Goal: Task Accomplishment & Management: Use online tool/utility

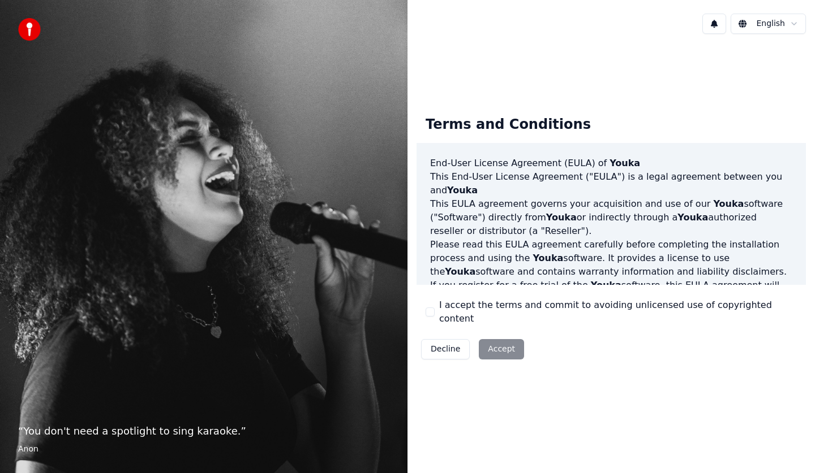
click at [458, 313] on label "I accept the terms and commit to avoiding unlicensed use of copyrighted content" at bounding box center [618, 312] width 358 height 27
click at [434, 313] on button "I accept the terms and commit to avoiding unlicensed use of copyrighted content" at bounding box center [429, 312] width 9 height 9
click at [481, 339] on button "Accept" at bounding box center [501, 349] width 45 height 20
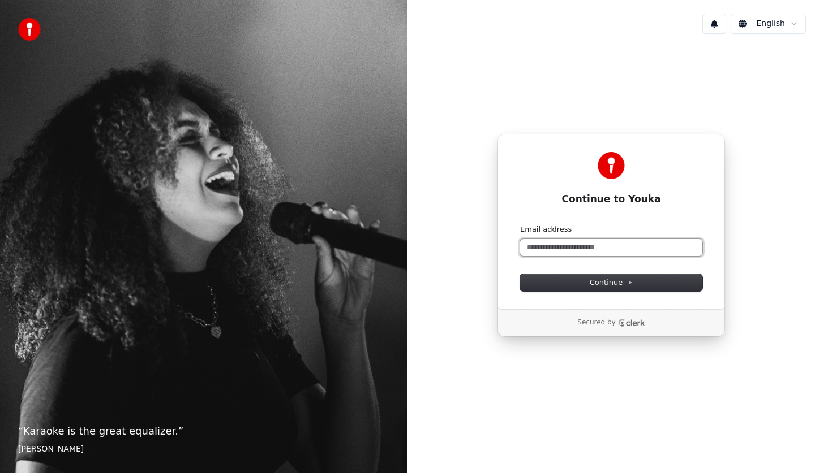
click at [593, 247] on input "Email address" at bounding box center [611, 247] width 182 height 17
click at [688, 250] on input "Email address" at bounding box center [611, 247] width 182 height 17
type input "**********"
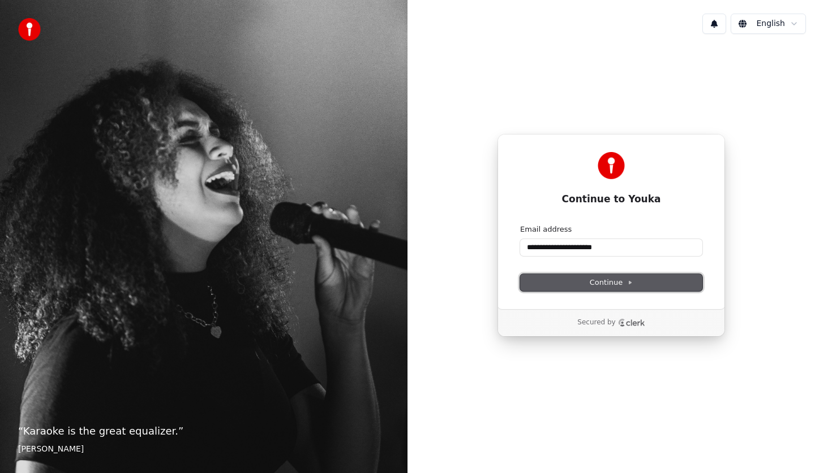
click at [617, 279] on span "Continue" at bounding box center [610, 283] width 43 height 10
type input "**********"
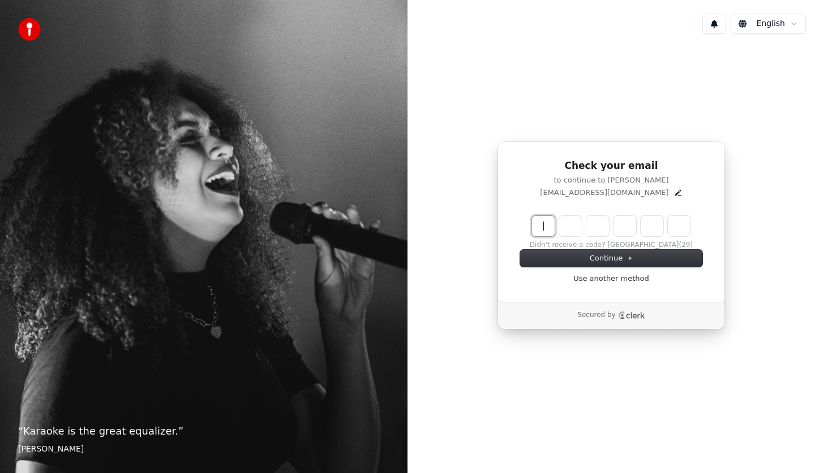
click at [548, 229] on input "Enter verification code" at bounding box center [622, 226] width 181 height 20
type input "******"
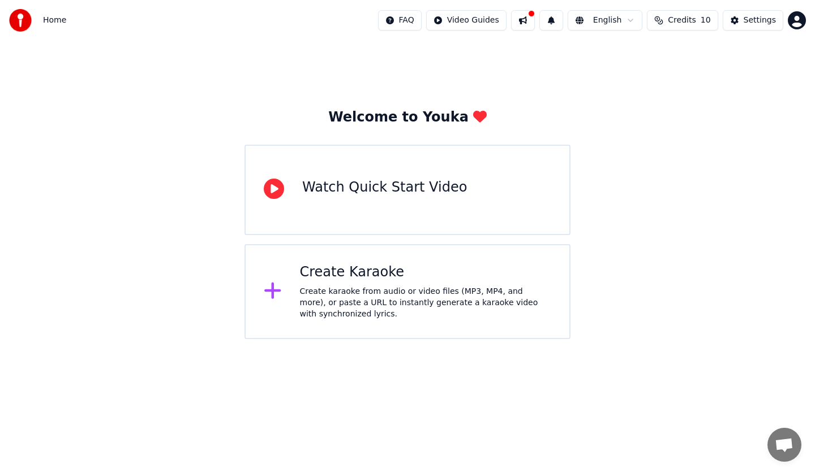
click at [409, 272] on div "Create Karaoke" at bounding box center [426, 273] width 252 height 18
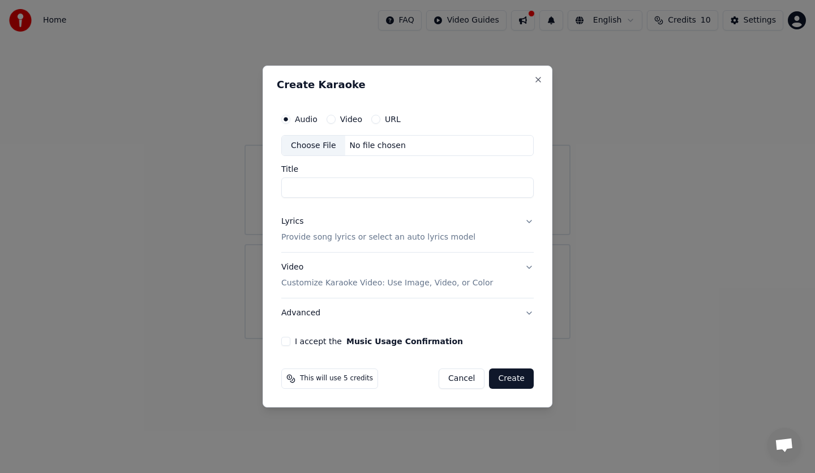
click at [334, 120] on div "Video" at bounding box center [344, 119] width 36 height 9
click at [337, 123] on div "Video" at bounding box center [344, 119] width 36 height 9
click at [329, 117] on button "Video" at bounding box center [330, 119] width 9 height 9
click at [329, 120] on circle "button" at bounding box center [331, 119] width 4 height 4
type button "video"
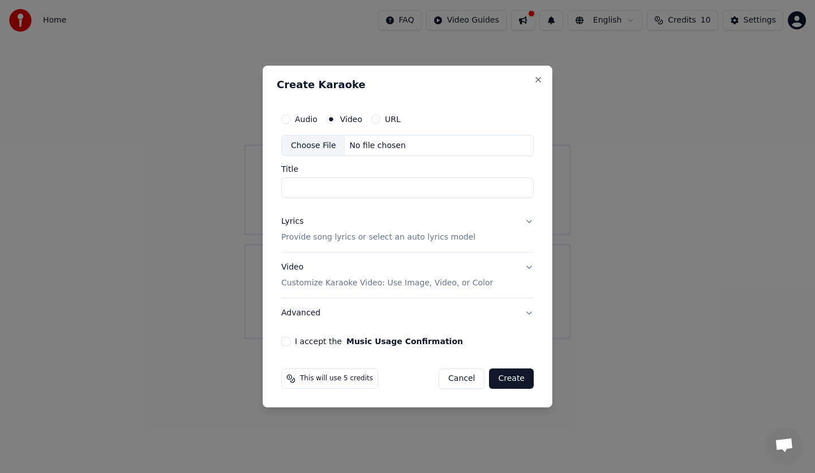
click at [386, 184] on input "Title" at bounding box center [407, 188] width 252 height 20
click at [390, 150] on div "No file chosen" at bounding box center [377, 145] width 65 height 11
click at [378, 191] on input "Title" at bounding box center [407, 188] width 252 height 20
type input "********"
drag, startPoint x: 415, startPoint y: 235, endPoint x: 532, endPoint y: 224, distance: 117.6
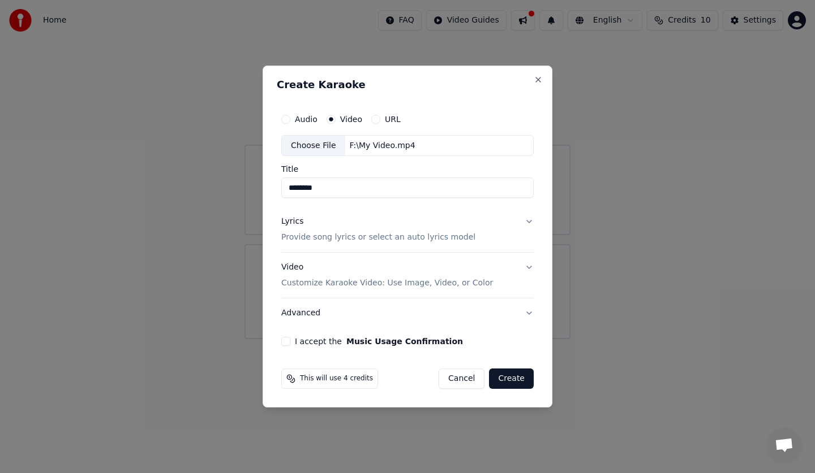
click at [527, 223] on button "Lyrics Provide song lyrics or select an auto lyrics model" at bounding box center [407, 230] width 252 height 45
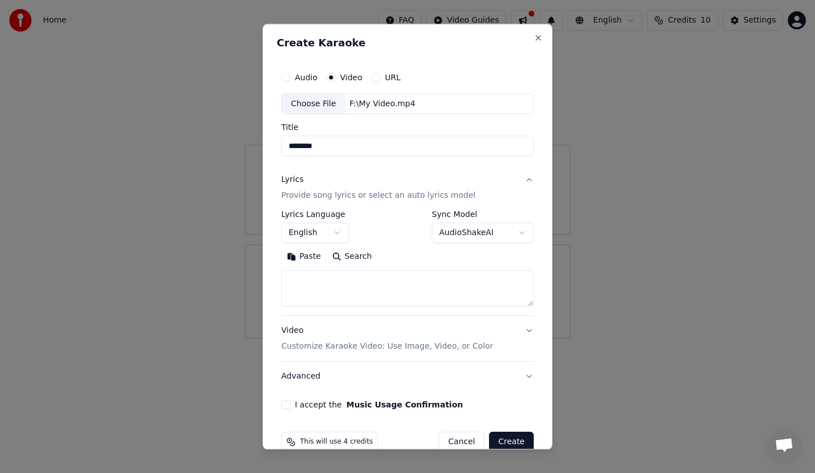
click at [518, 176] on button "Lyrics Provide song lyrics or select an auto lyrics model" at bounding box center [407, 188] width 252 height 45
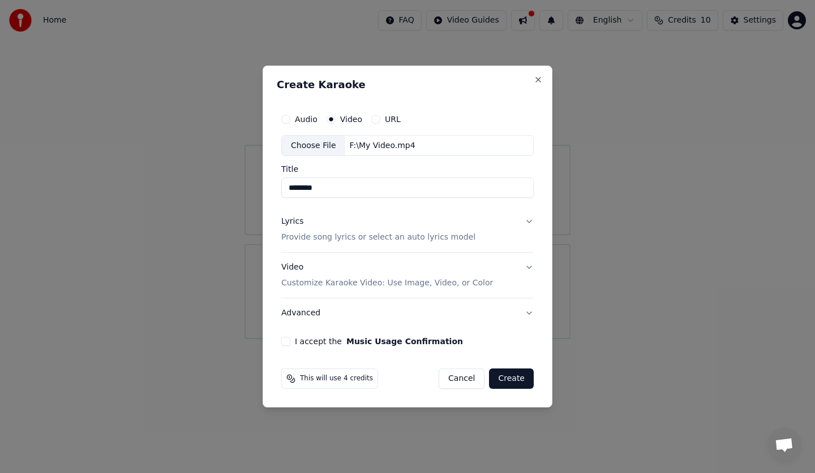
drag, startPoint x: 535, startPoint y: 219, endPoint x: 529, endPoint y: 218, distance: 6.5
click at [531, 218] on div "Audio Video URL Choose File F:\My Video.mp4 Title ******** Lyrics Provide song …" at bounding box center [407, 228] width 261 height 248
click at [528, 221] on button "Lyrics Provide song lyrics or select an auto lyrics model" at bounding box center [407, 230] width 252 height 45
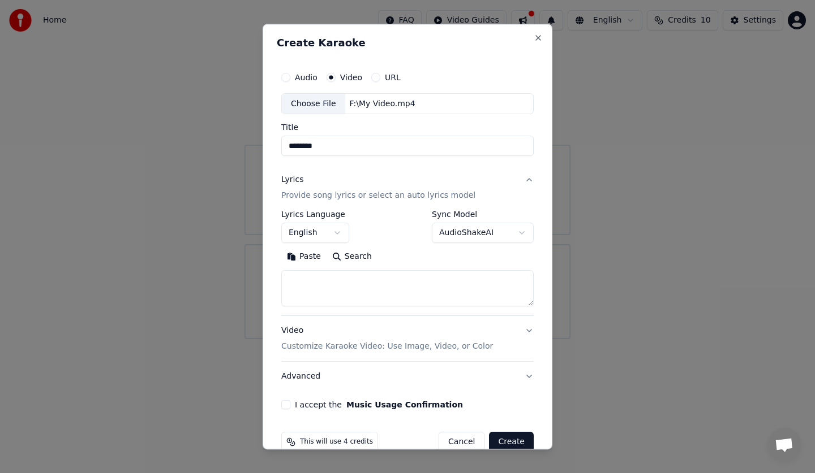
click at [318, 242] on body "**********" at bounding box center [407, 169] width 815 height 339
click at [321, 238] on body "**********" at bounding box center [407, 169] width 815 height 339
click at [449, 229] on body "**********" at bounding box center [407, 169] width 815 height 339
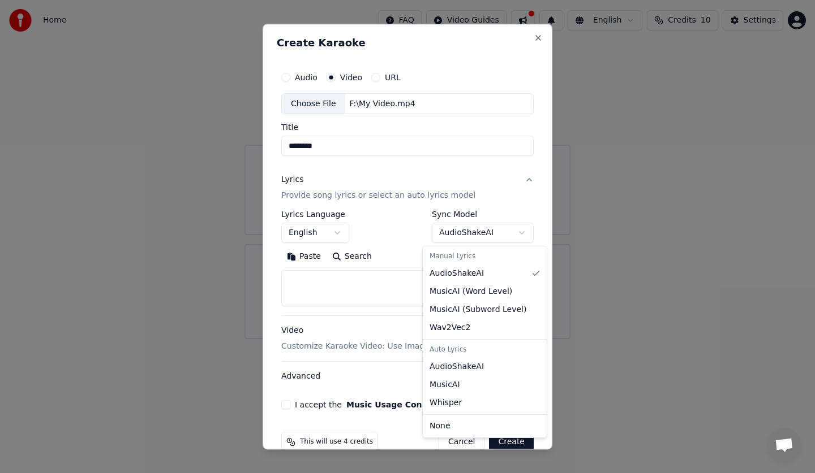
click at [358, 145] on body "**********" at bounding box center [407, 169] width 815 height 339
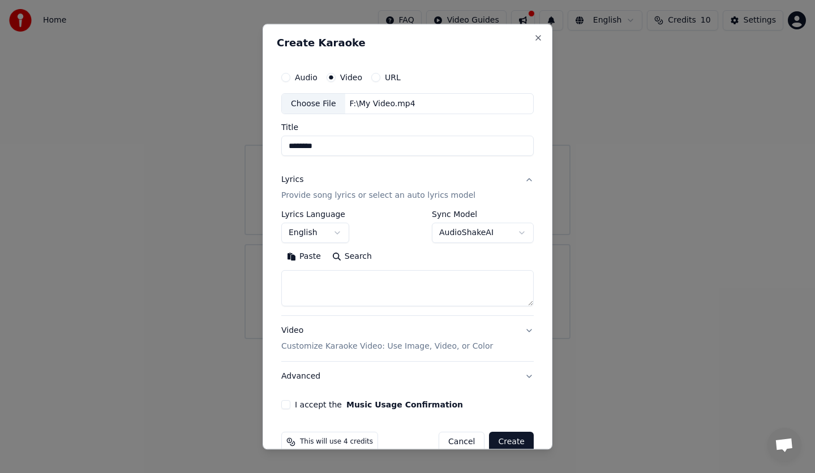
click at [358, 145] on input "********" at bounding box center [407, 146] width 252 height 20
click at [472, 234] on body "**********" at bounding box center [407, 169] width 815 height 339
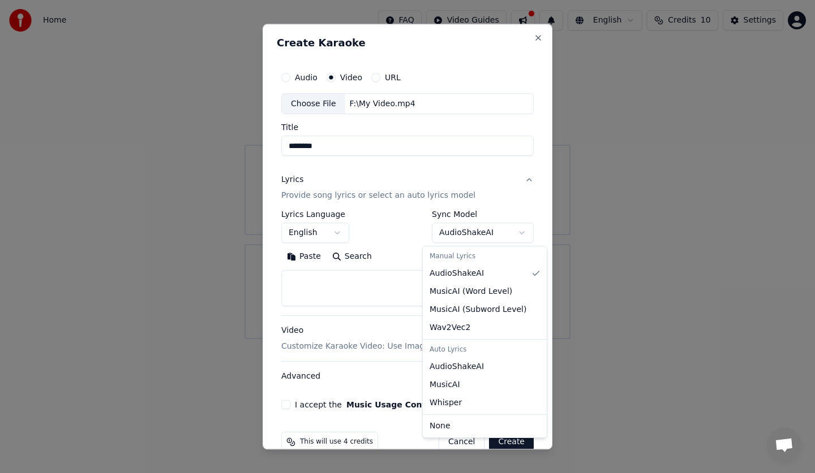
select select "**********"
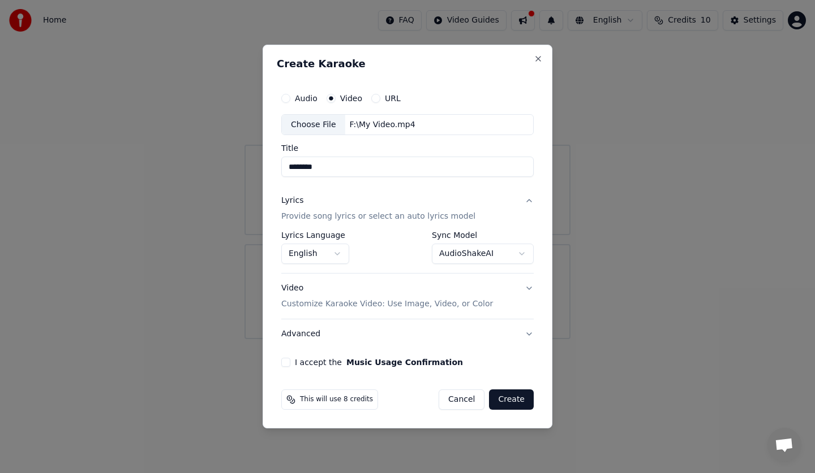
click at [390, 306] on p "Customize Karaoke Video: Use Image, Video, or Color" at bounding box center [387, 304] width 212 height 11
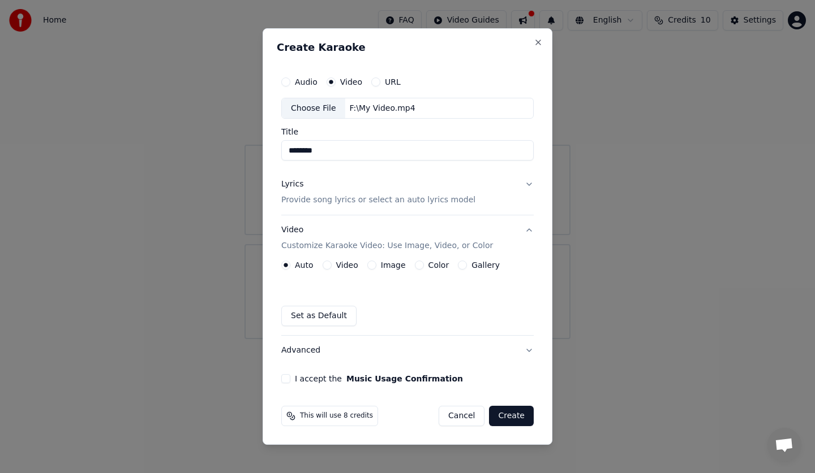
click at [336, 264] on label "Video" at bounding box center [347, 265] width 22 height 8
click at [332, 264] on button "Video" at bounding box center [326, 265] width 9 height 9
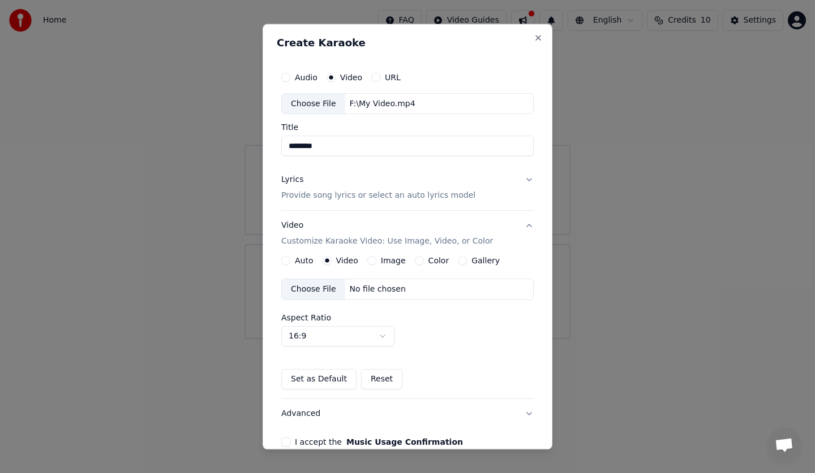
click at [330, 292] on div "Choose File" at bounding box center [313, 290] width 63 height 20
click at [325, 103] on div "Choose File" at bounding box center [313, 104] width 63 height 20
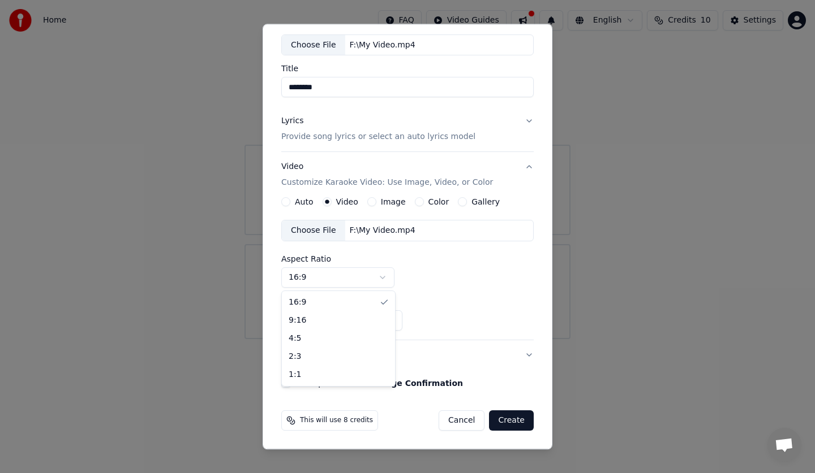
click at [366, 273] on body "Home FAQ Video Guides English Credits 10 Settings Welcome to Youka Watch Quick …" at bounding box center [407, 169] width 815 height 339
click at [285, 381] on button "I accept the Music Usage Confirmation" at bounding box center [285, 384] width 9 height 9
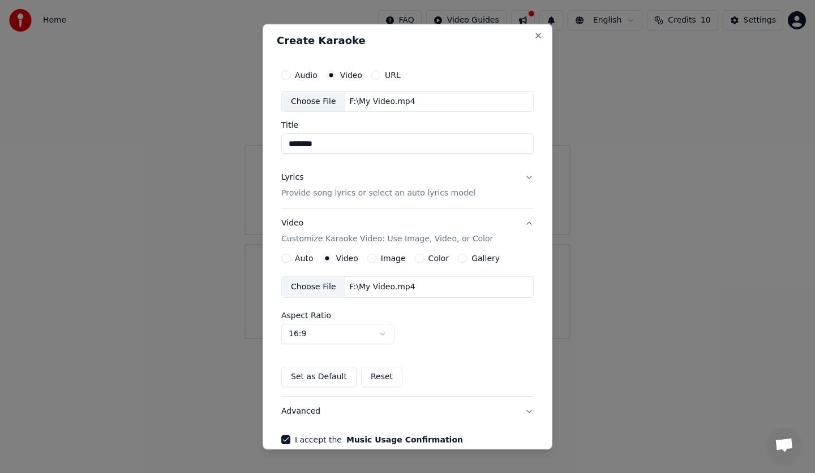
click at [434, 191] on p "Provide song lyrics or select an auto lyrics model" at bounding box center [378, 193] width 194 height 11
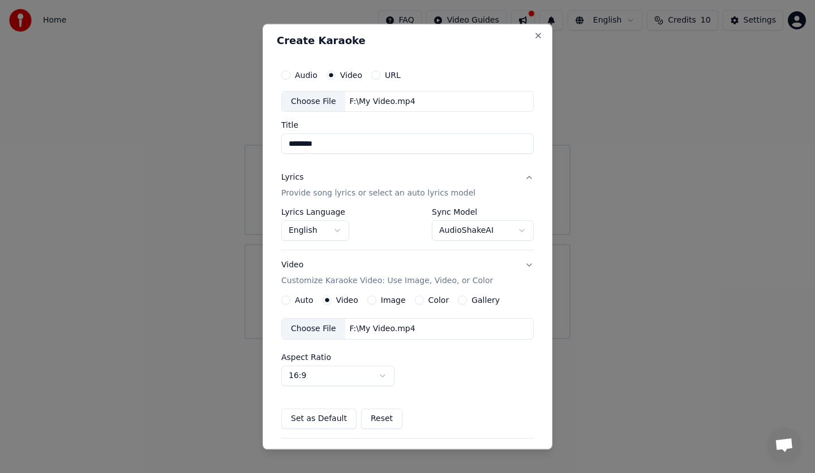
scroll to position [0, 0]
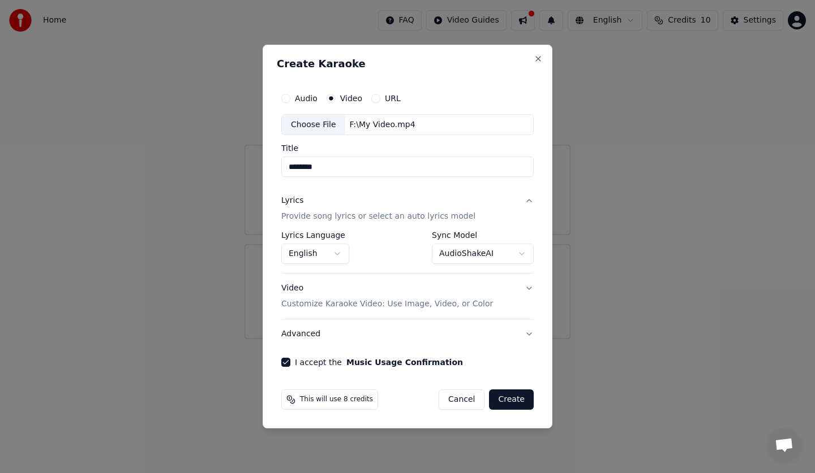
click at [449, 258] on body "**********" at bounding box center [407, 169] width 815 height 339
click at [528, 289] on button "Video Customize Karaoke Video: Use Image, Video, or Color" at bounding box center [407, 296] width 252 height 45
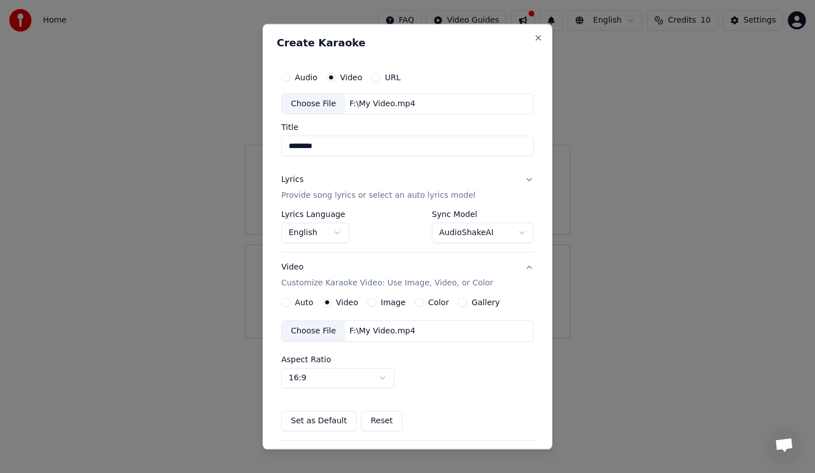
scroll to position [59, 0]
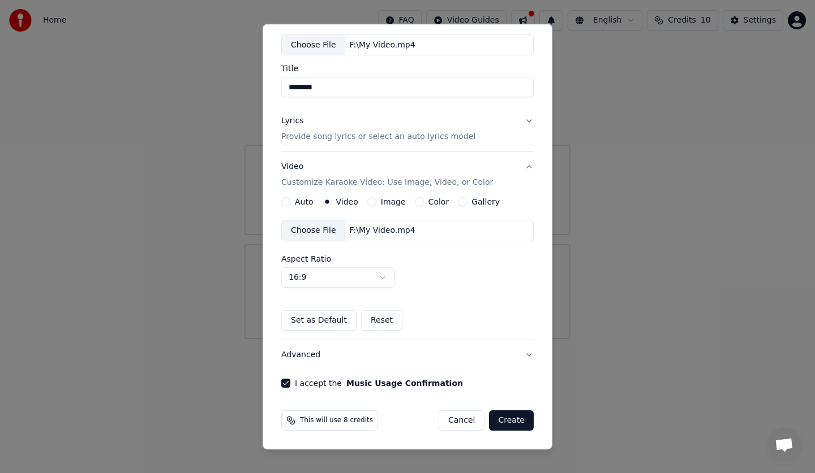
click at [520, 352] on button "Advanced" at bounding box center [407, 355] width 252 height 29
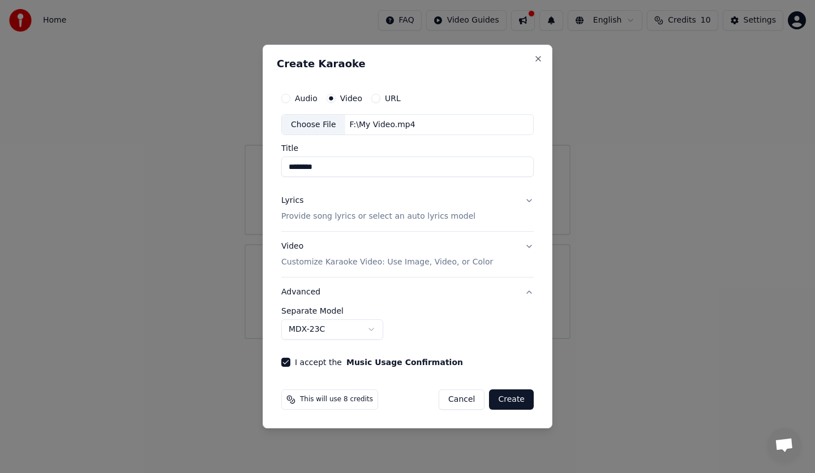
click at [346, 329] on body "**********" at bounding box center [407, 169] width 815 height 339
click at [510, 397] on button "Create" at bounding box center [511, 400] width 45 height 20
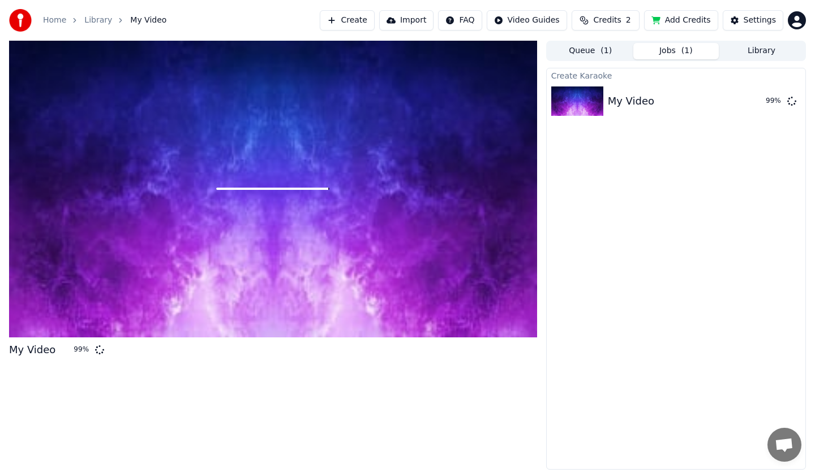
click at [647, 244] on div "Create Karaoke My Video 99 %" at bounding box center [676, 269] width 260 height 402
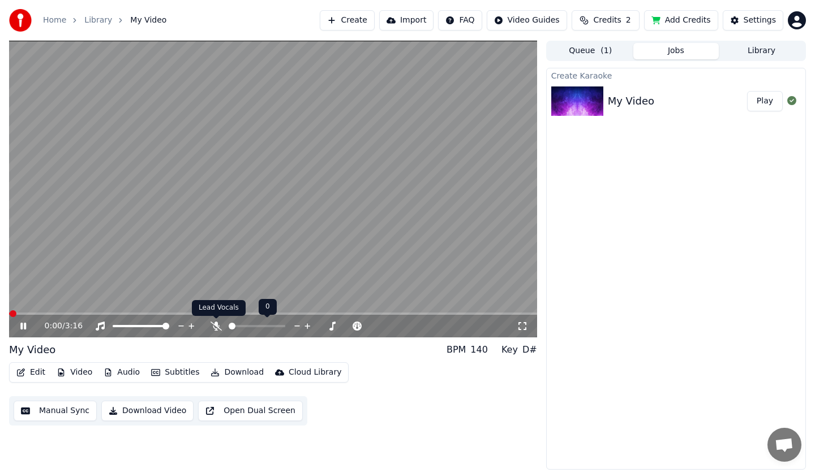
click at [217, 324] on icon at bounding box center [215, 326] width 11 height 9
click at [519, 333] on div "0:00 / 3:16" at bounding box center [273, 326] width 528 height 23
click at [524, 328] on icon at bounding box center [521, 326] width 11 height 9
click at [23, 325] on icon at bounding box center [23, 326] width 6 height 7
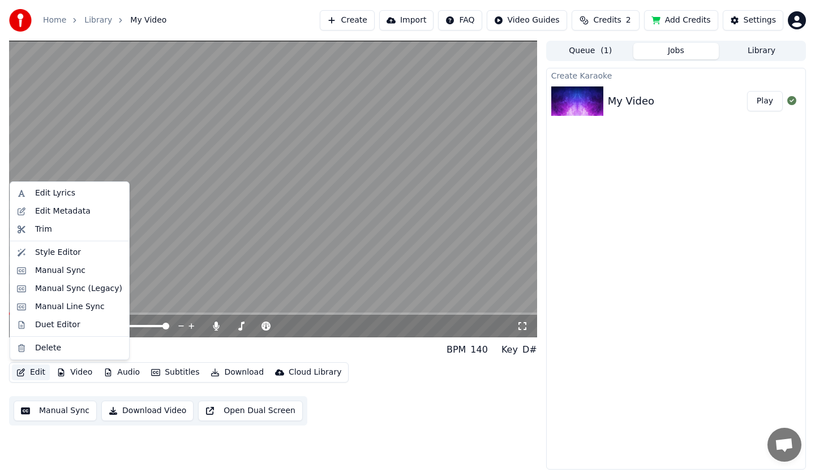
click at [35, 374] on button "Edit" at bounding box center [31, 373] width 38 height 16
click at [72, 250] on div "Style Editor" at bounding box center [58, 252] width 46 height 11
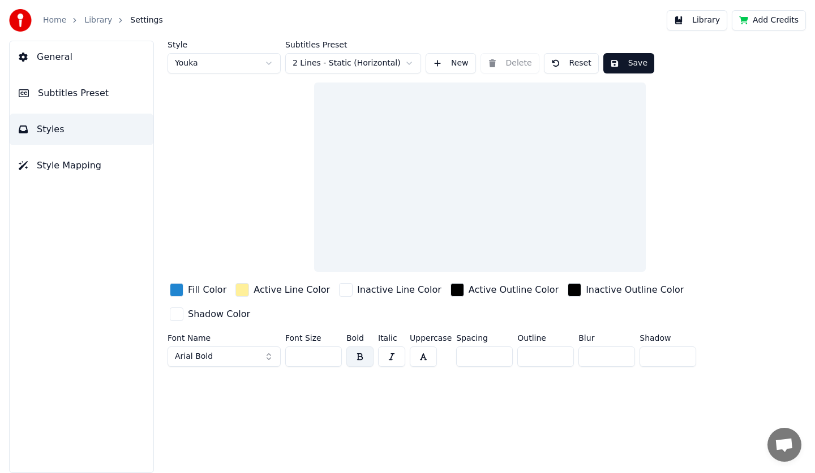
click at [260, 347] on button "Arial Bold" at bounding box center [223, 357] width 113 height 20
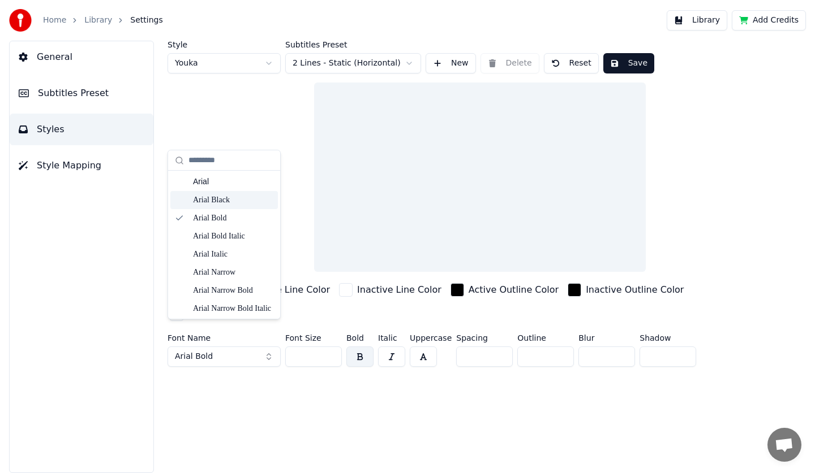
click at [292, 214] on div "Style Youka Subtitles Preset 2 Lines - Static (Horizontal) New Delete Reset Sav…" at bounding box center [479, 206] width 625 height 331
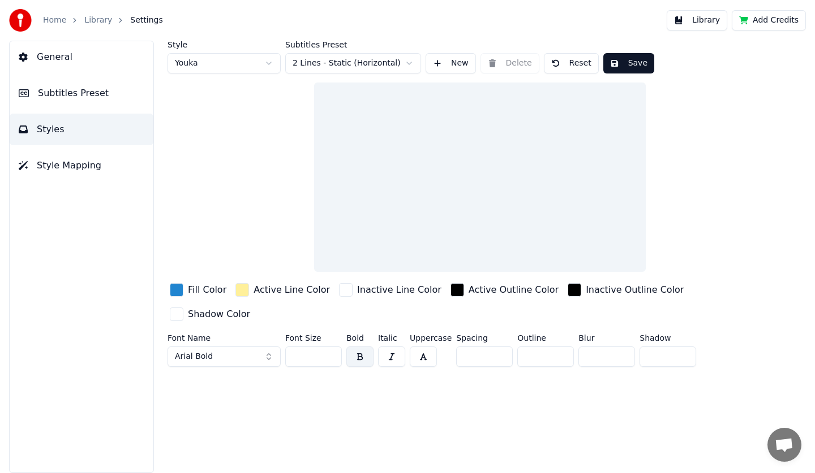
click at [263, 347] on button "Arial Bold" at bounding box center [223, 357] width 113 height 20
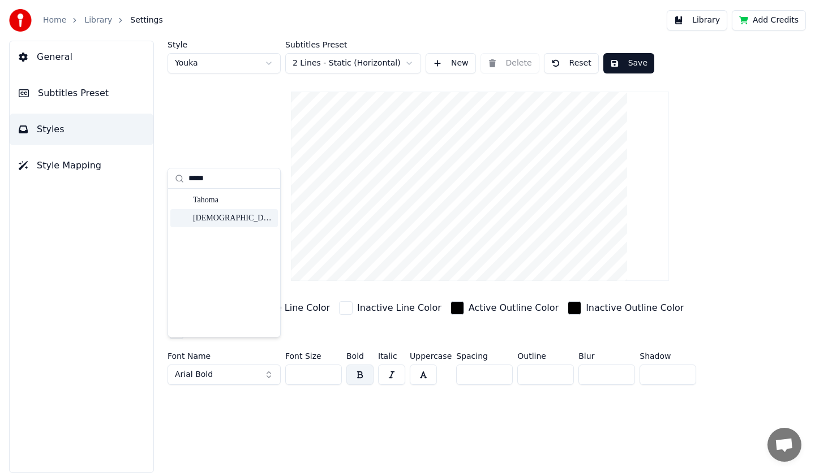
type input "*****"
click at [214, 216] on div "[DEMOGRAPHIC_DATA] Bold" at bounding box center [233, 218] width 80 height 11
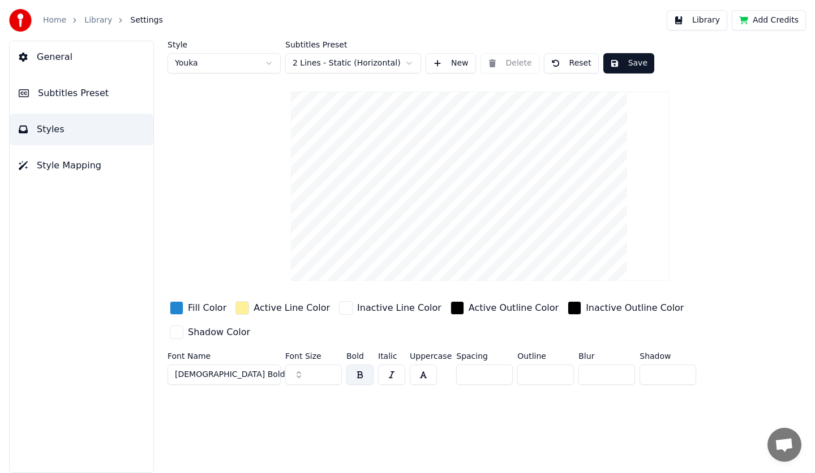
click at [74, 100] on button "Subtitles Preset" at bounding box center [82, 94] width 144 height 32
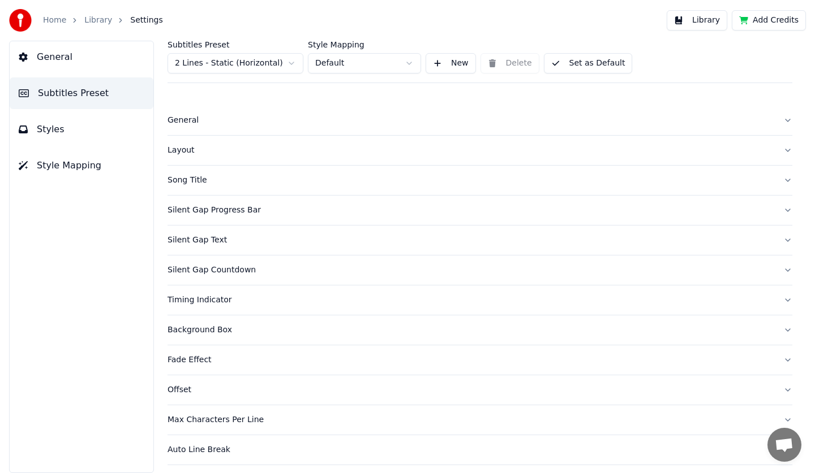
click at [255, 172] on button "Song Title" at bounding box center [479, 180] width 625 height 29
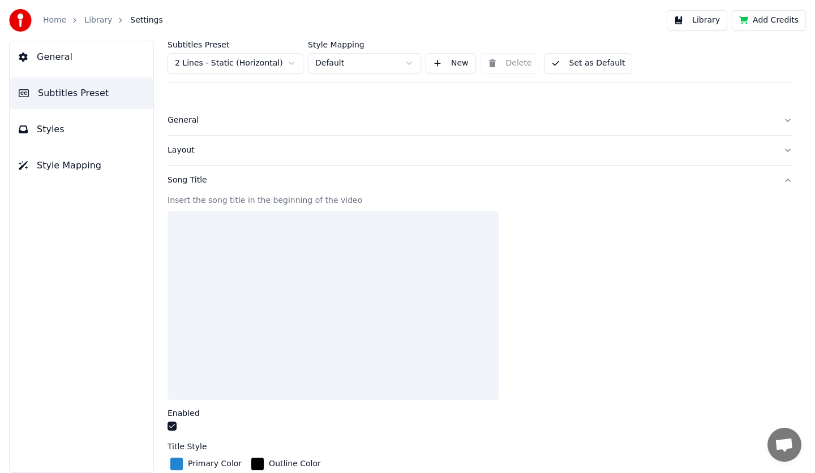
click at [177, 432] on div at bounding box center [479, 428] width 625 height 12
click at [174, 427] on button "button" at bounding box center [171, 426] width 9 height 9
click at [410, 178] on div "Song Title" at bounding box center [470, 180] width 606 height 11
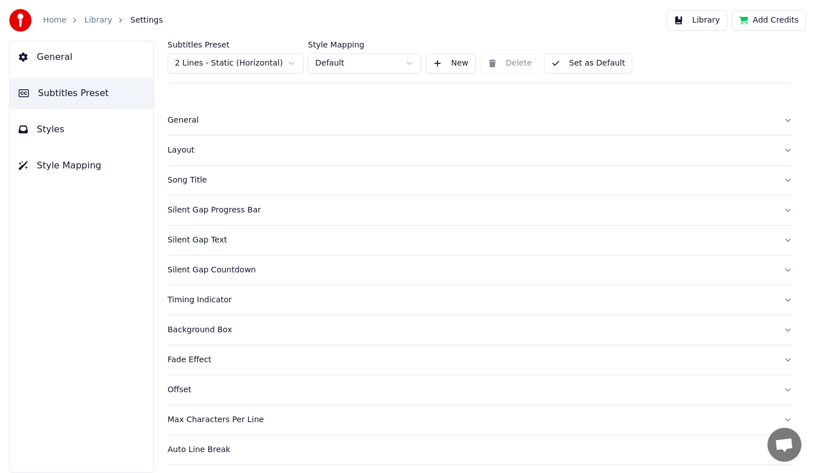
scroll to position [31, 0]
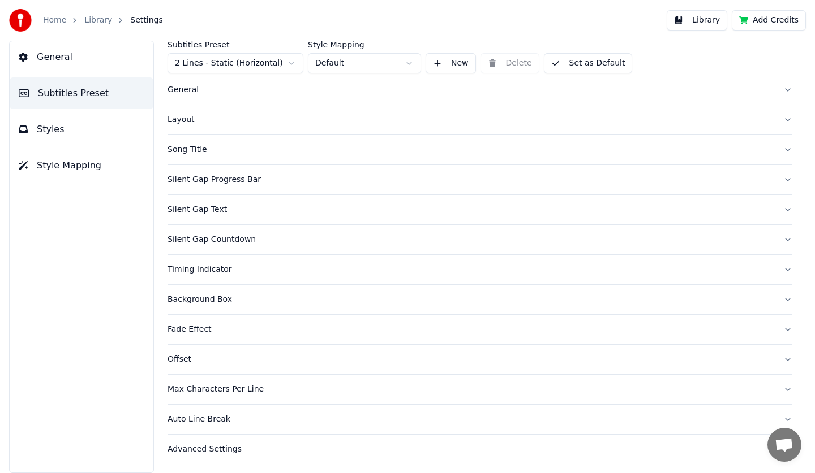
click at [326, 217] on button "Silent Gap Text" at bounding box center [479, 209] width 625 height 29
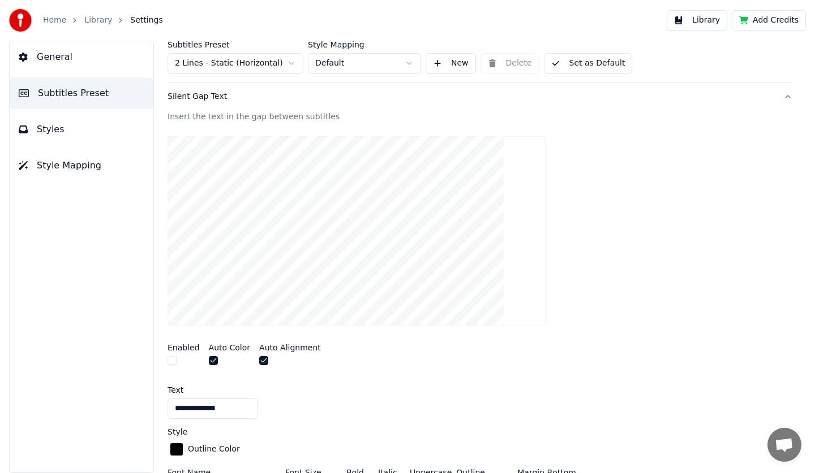
scroll to position [87, 0]
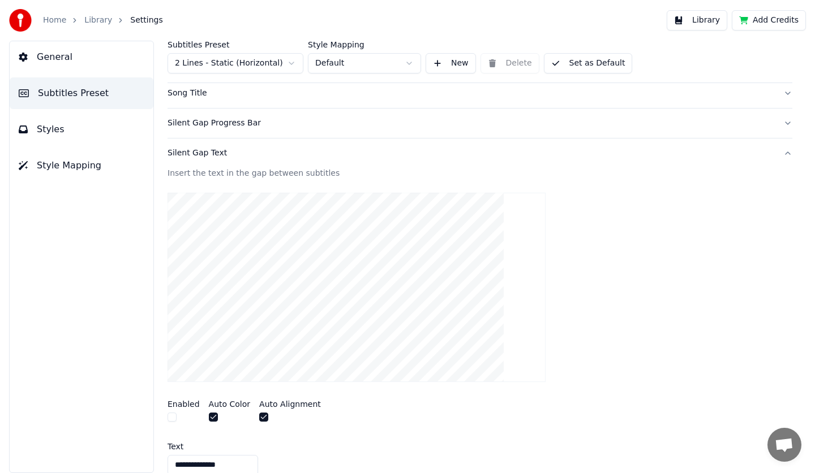
click at [166, 420] on div "**********" at bounding box center [480, 257] width 670 height 433
click at [173, 419] on button "button" at bounding box center [171, 417] width 9 height 9
click at [174, 417] on button "button" at bounding box center [171, 417] width 9 height 9
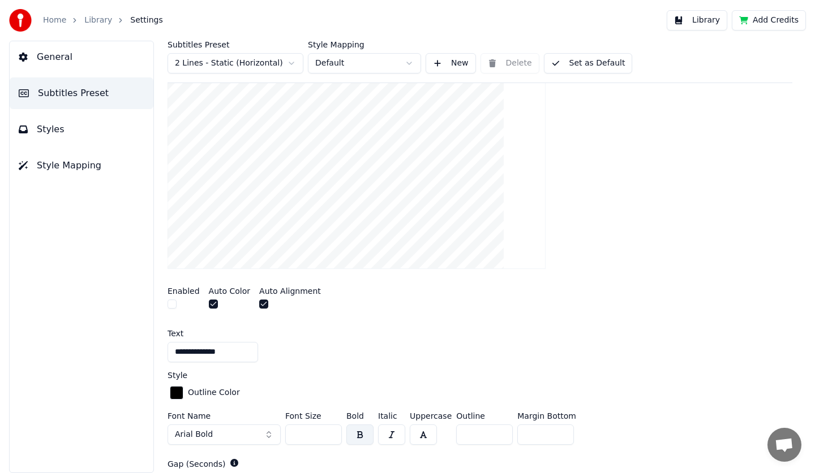
scroll to position [31, 0]
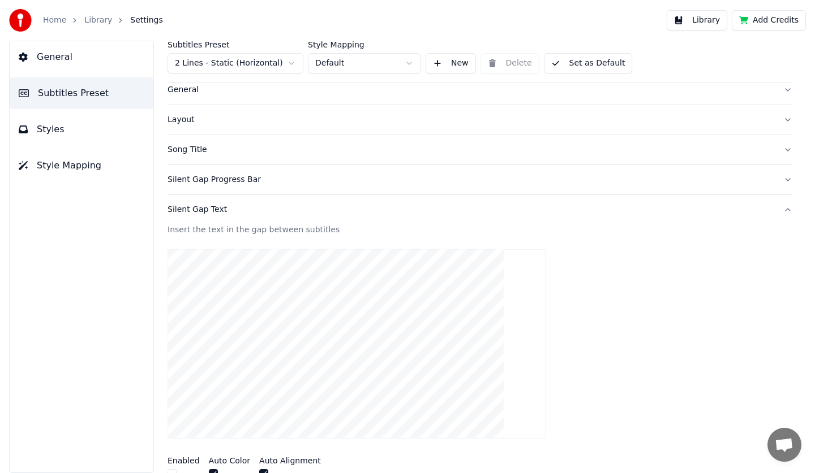
click at [324, 197] on button "Silent Gap Text" at bounding box center [479, 209] width 625 height 29
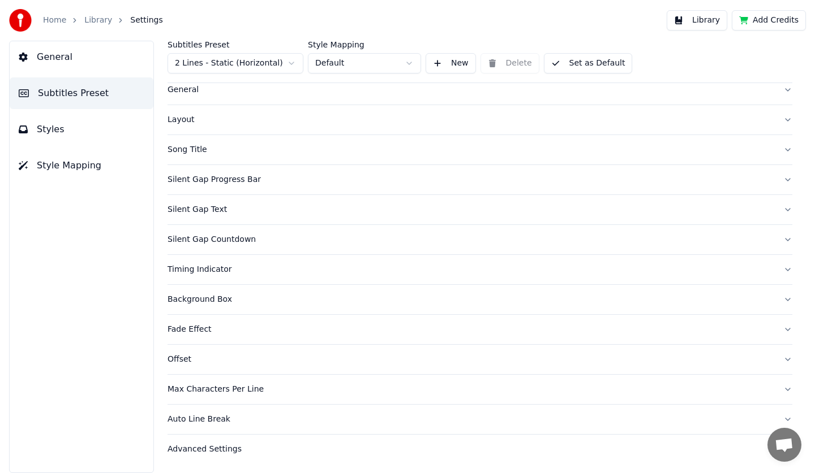
click at [283, 187] on button "Silent Gap Progress Bar" at bounding box center [479, 179] width 625 height 29
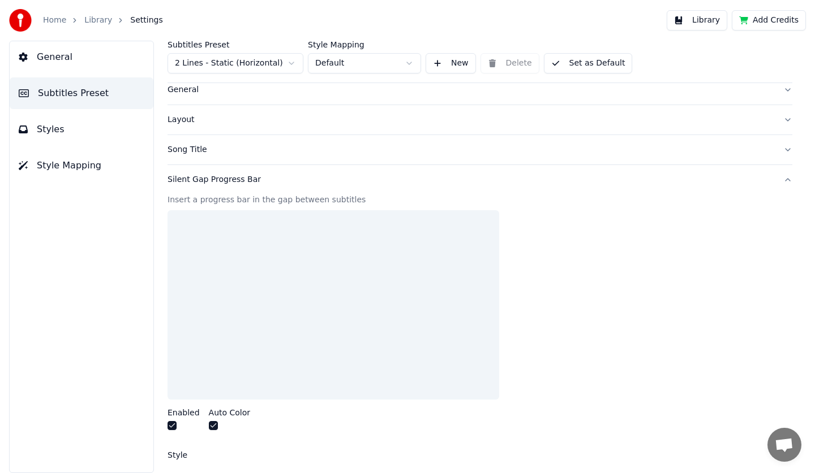
click at [173, 423] on button "button" at bounding box center [171, 425] width 9 height 9
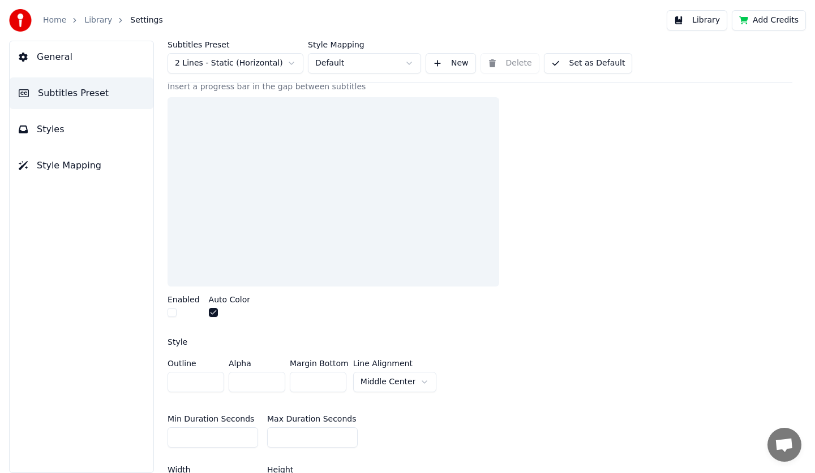
scroll to position [0, 0]
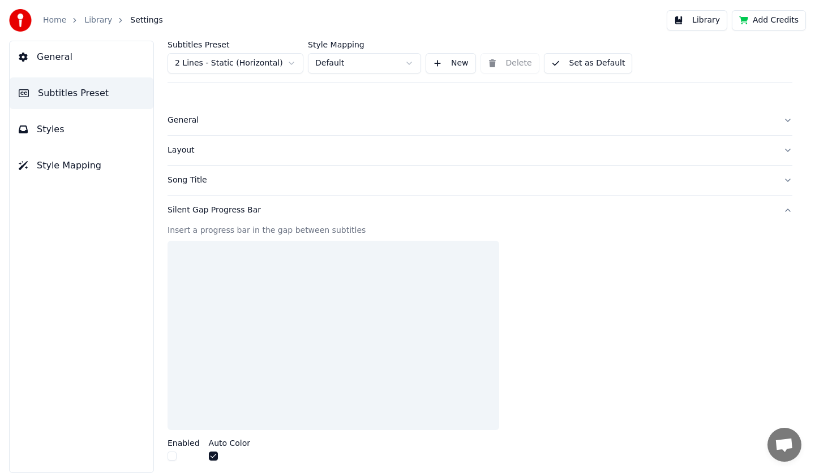
click at [345, 210] on div "Silent Gap Progress Bar" at bounding box center [470, 210] width 606 height 11
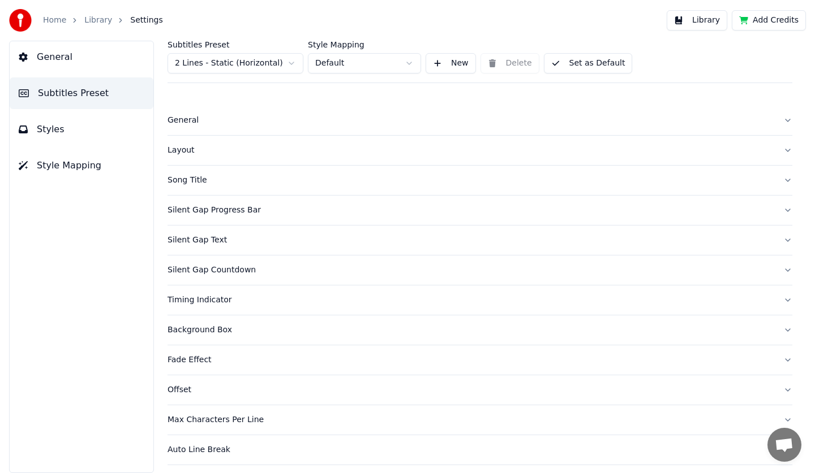
click at [236, 150] on div "Layout" at bounding box center [470, 150] width 606 height 11
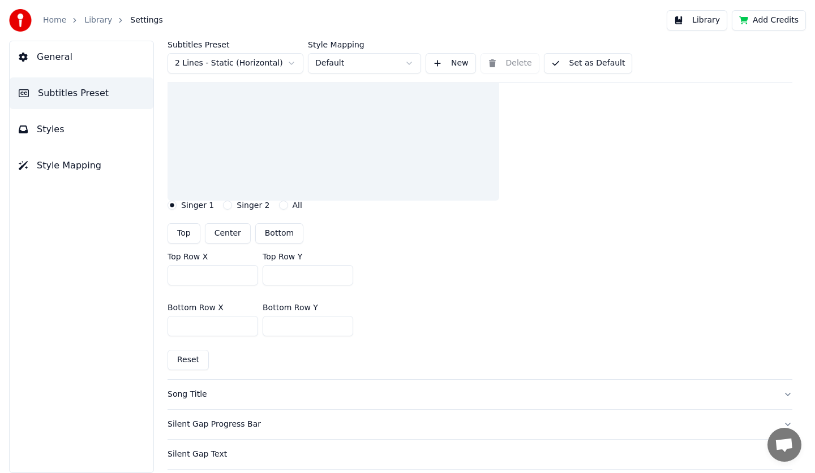
scroll to position [113, 0]
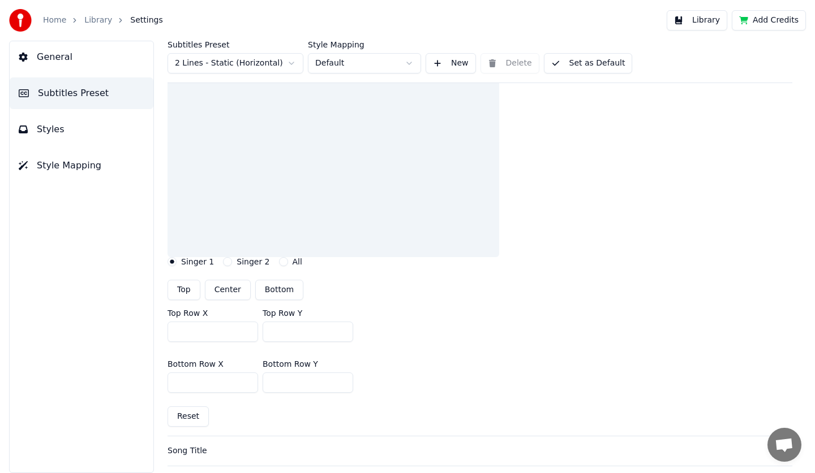
click at [229, 334] on input "***" at bounding box center [212, 332] width 91 height 20
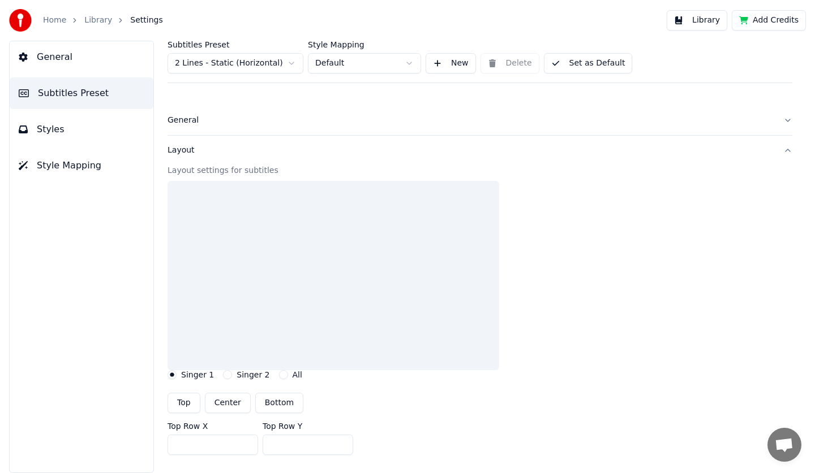
click at [781, 154] on button "Layout" at bounding box center [479, 150] width 625 height 29
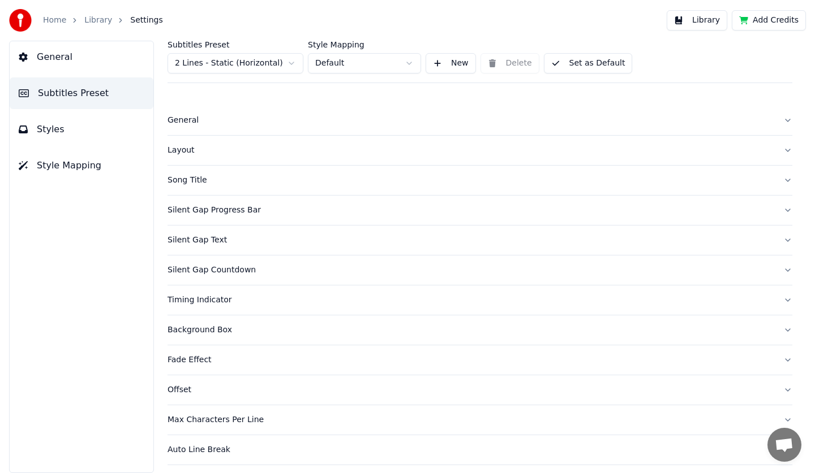
click at [234, 148] on div "Layout" at bounding box center [470, 150] width 606 height 11
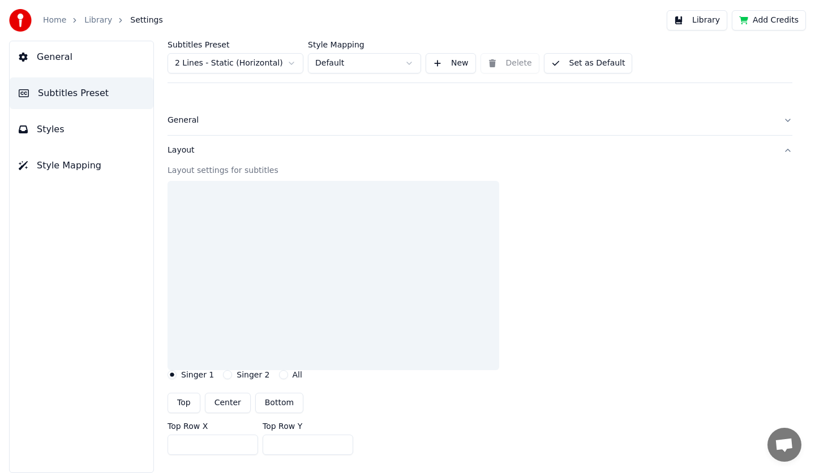
drag, startPoint x: 441, startPoint y: 148, endPoint x: 376, endPoint y: 120, distance: 71.5
click at [440, 148] on div "Layout" at bounding box center [470, 150] width 606 height 11
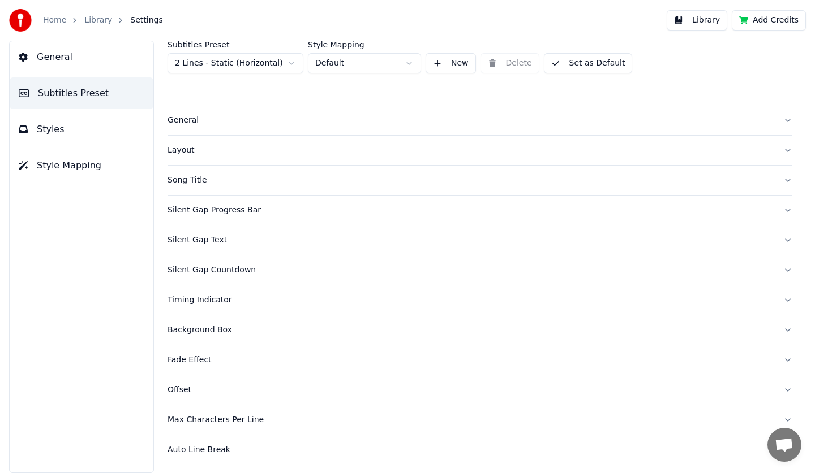
click at [376, 119] on div "General" at bounding box center [470, 120] width 606 height 11
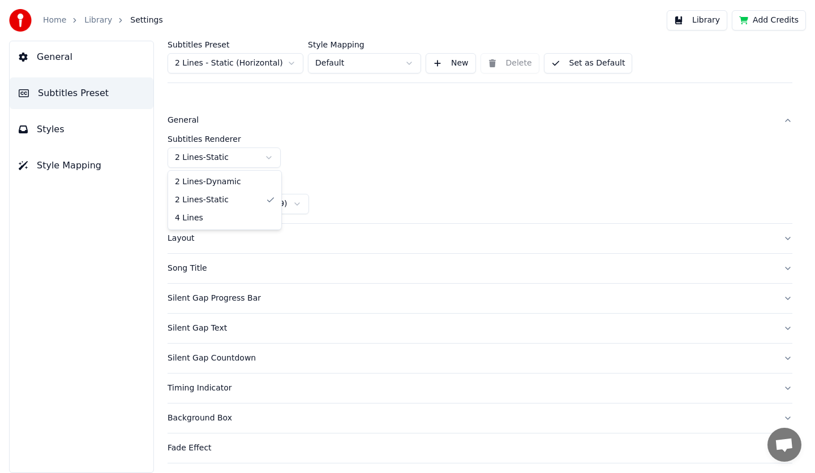
click at [246, 155] on html "Home Library Settings Library Add Credits General Subtitles Preset Styles Style…" at bounding box center [407, 236] width 815 height 473
click at [328, 114] on html "Home Library Settings Library Add Credits General Subtitles Preset Styles Style…" at bounding box center [407, 236] width 815 height 473
click at [505, 122] on div "General" at bounding box center [470, 120] width 606 height 11
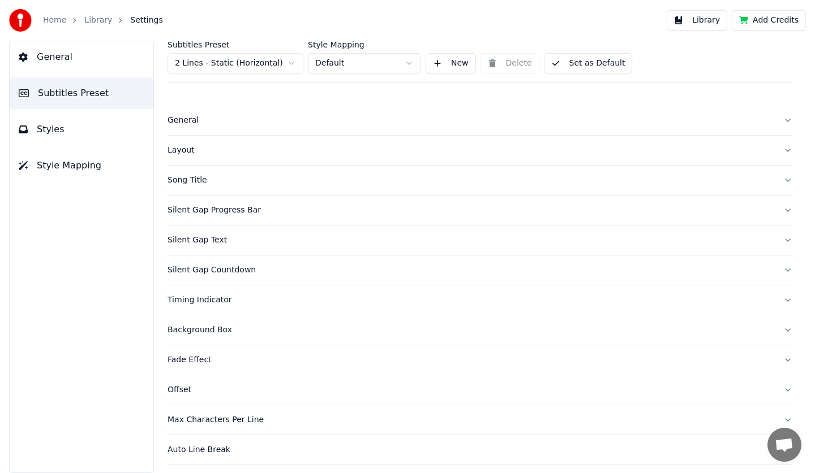
click at [451, 137] on button "Layout" at bounding box center [479, 150] width 625 height 29
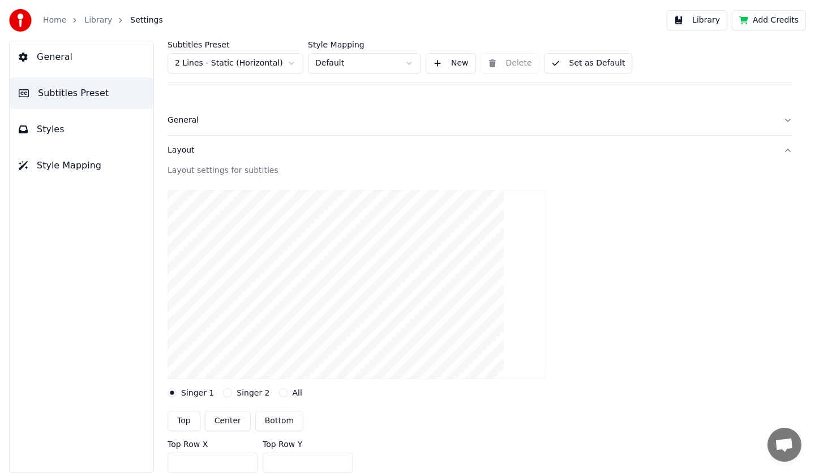
click at [415, 176] on div "Layout settings for subtitles" at bounding box center [479, 173] width 625 height 16
click at [775, 152] on button "Layout" at bounding box center [479, 150] width 625 height 29
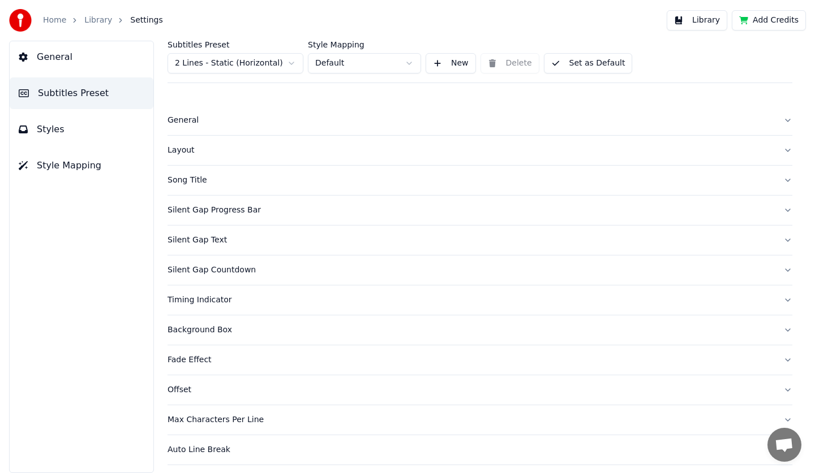
scroll to position [31, 0]
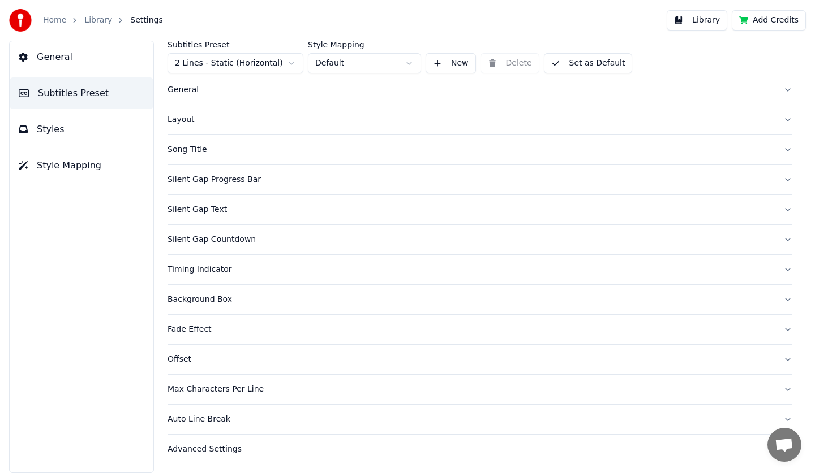
click at [262, 271] on div "Timing Indicator" at bounding box center [470, 269] width 606 height 11
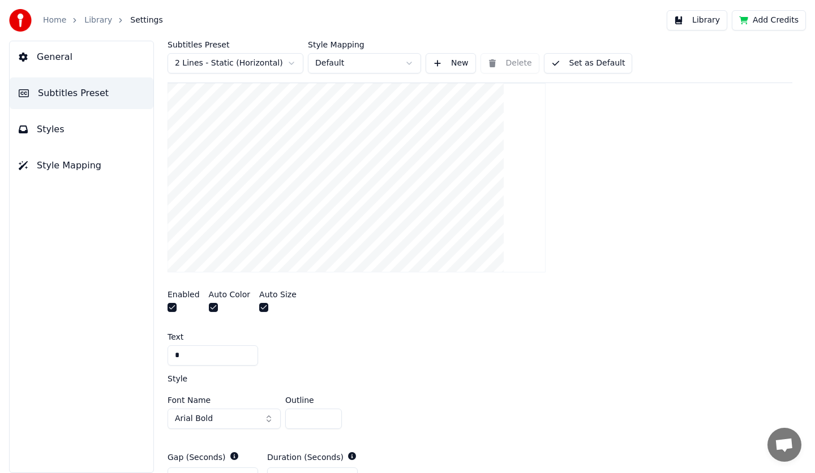
scroll to position [200, 0]
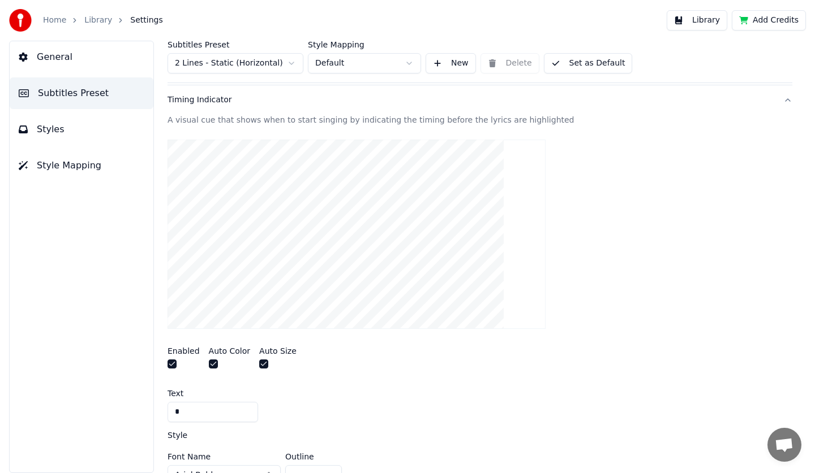
click at [171, 366] on button "button" at bounding box center [171, 364] width 9 height 9
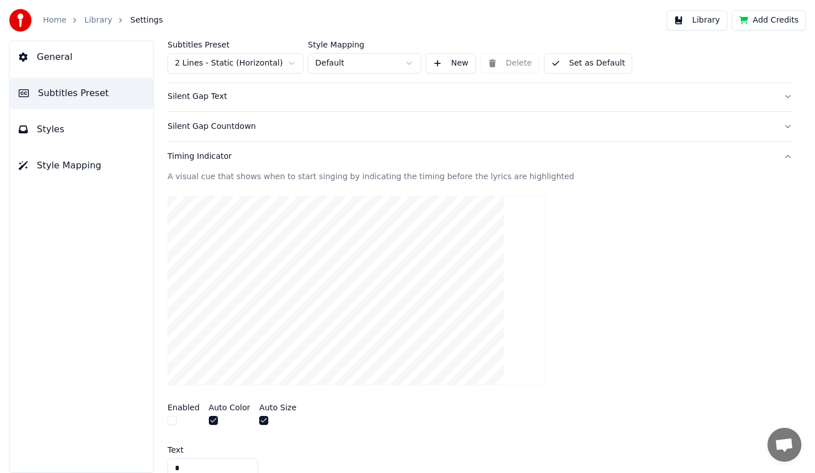
click at [569, 165] on button "Timing Indicator" at bounding box center [479, 156] width 625 height 29
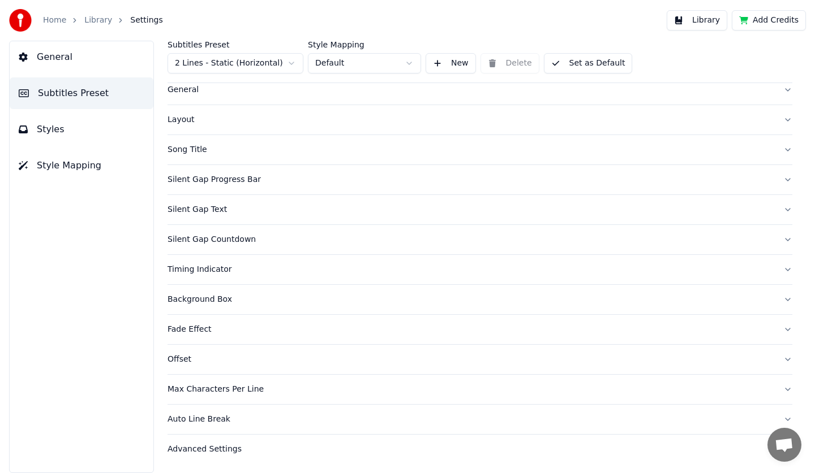
click at [265, 305] on button "Background Box" at bounding box center [479, 299] width 625 height 29
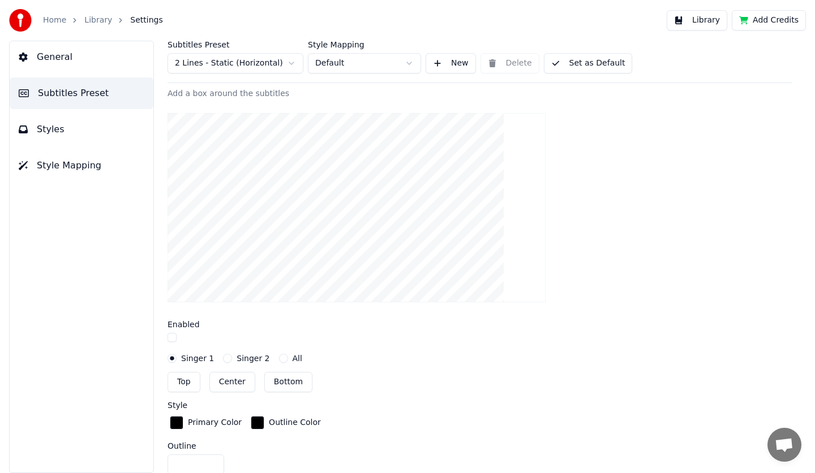
scroll to position [200, 0]
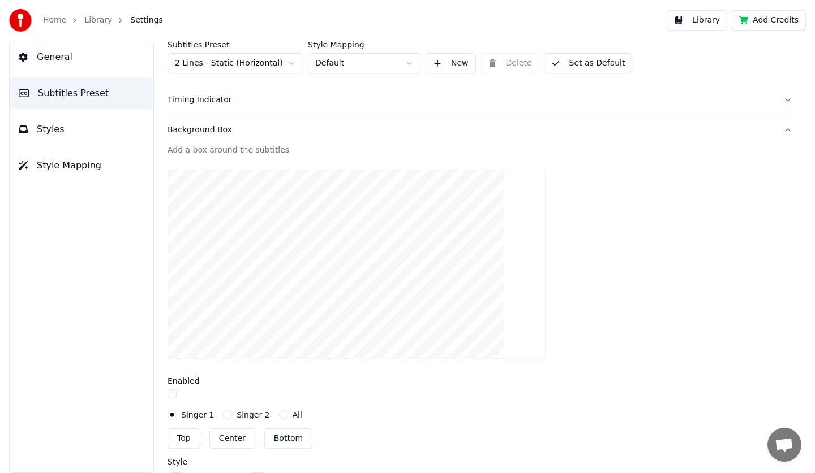
click at [731, 134] on div "Background Box" at bounding box center [470, 129] width 606 height 11
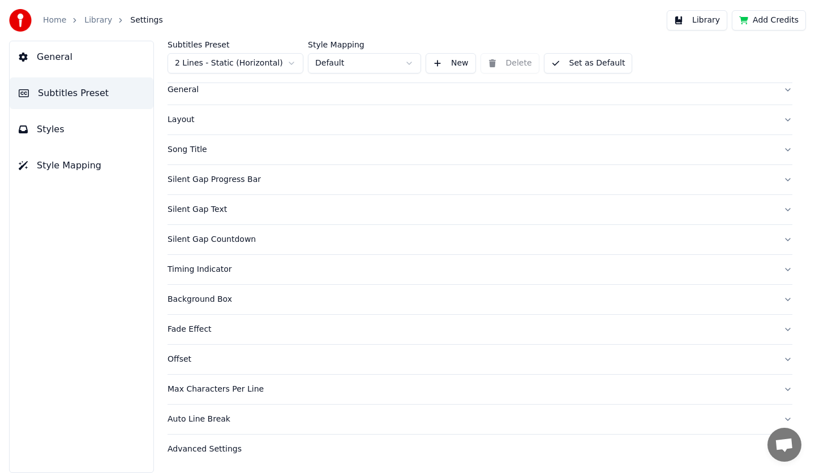
click at [356, 371] on button "Offset" at bounding box center [479, 359] width 625 height 29
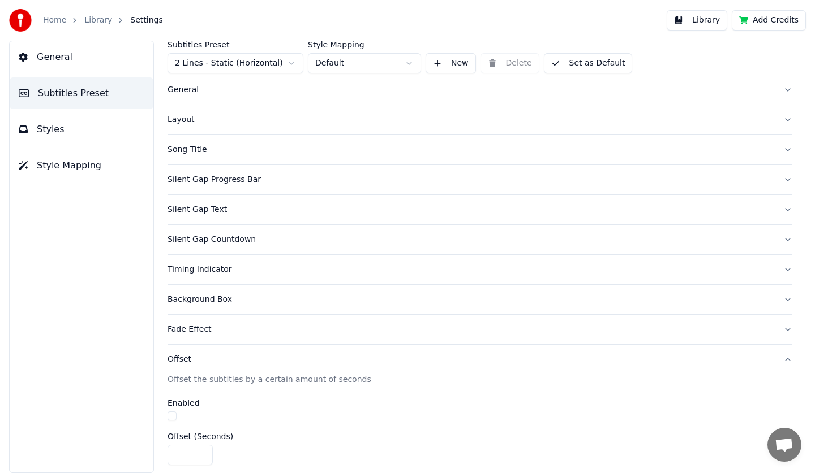
scroll to position [164, 0]
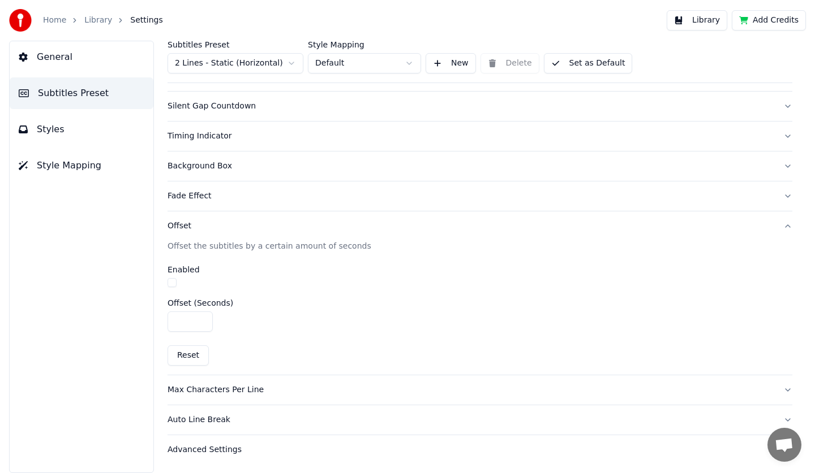
click at [592, 238] on button "Offset" at bounding box center [479, 226] width 625 height 29
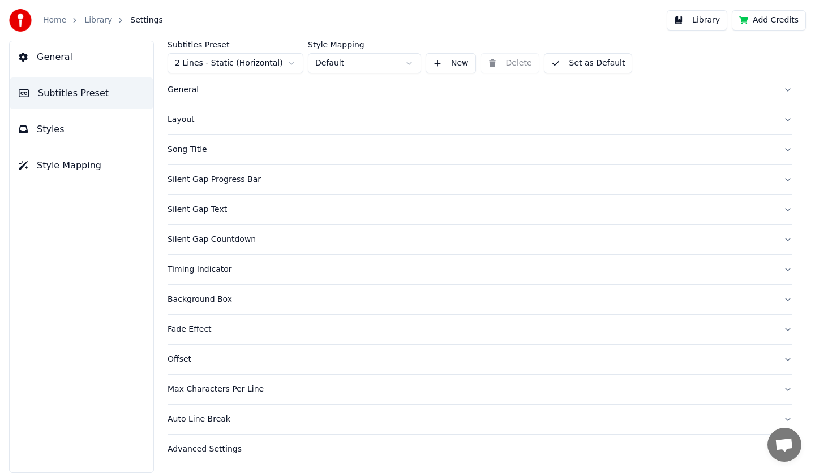
scroll to position [31, 0]
click at [421, 392] on div "Max Characters Per Line" at bounding box center [470, 389] width 606 height 11
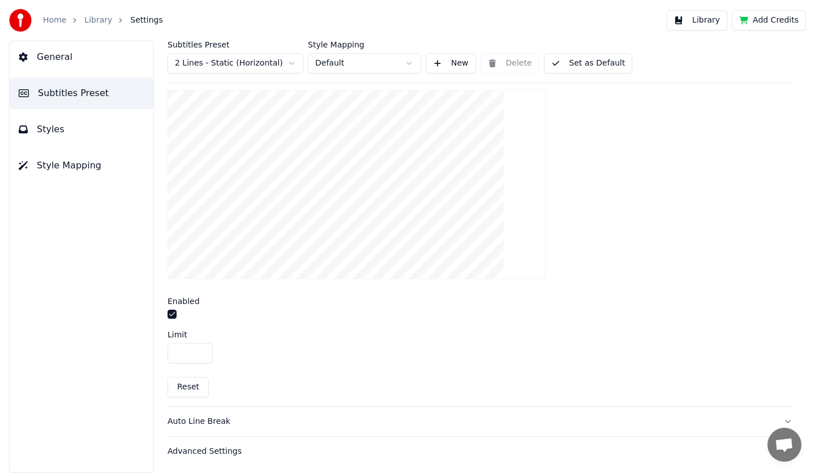
scroll to position [313, 0]
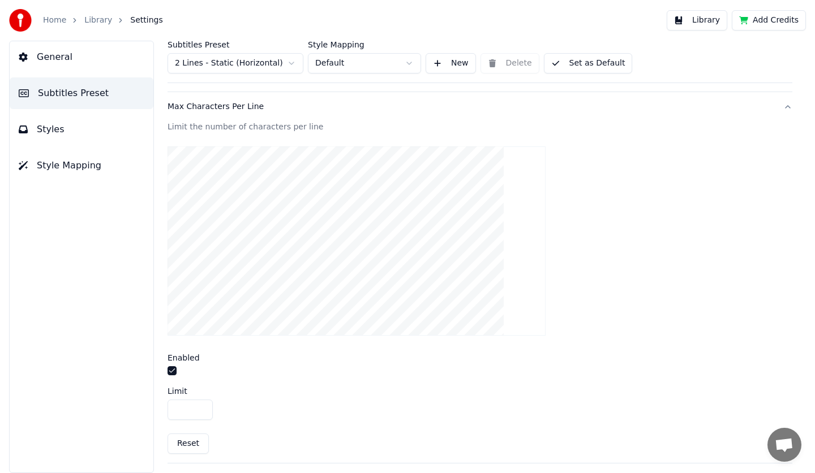
drag, startPoint x: 201, startPoint y: 411, endPoint x: 177, endPoint y: 415, distance: 24.6
click at [170, 416] on input "**" at bounding box center [189, 410] width 45 height 20
drag, startPoint x: 182, startPoint y: 408, endPoint x: 175, endPoint y: 408, distance: 6.2
click at [175, 408] on input "**" at bounding box center [189, 410] width 45 height 20
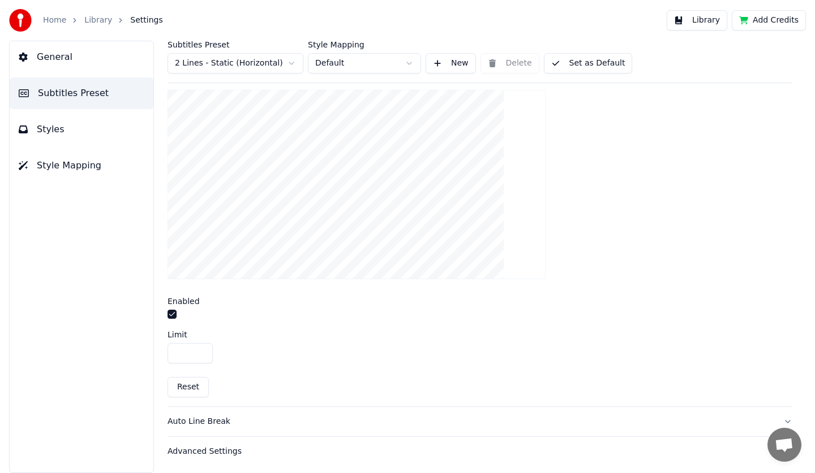
scroll to position [372, 0]
type input "***"
click at [328, 415] on div "Auto Line Break" at bounding box center [470, 420] width 606 height 11
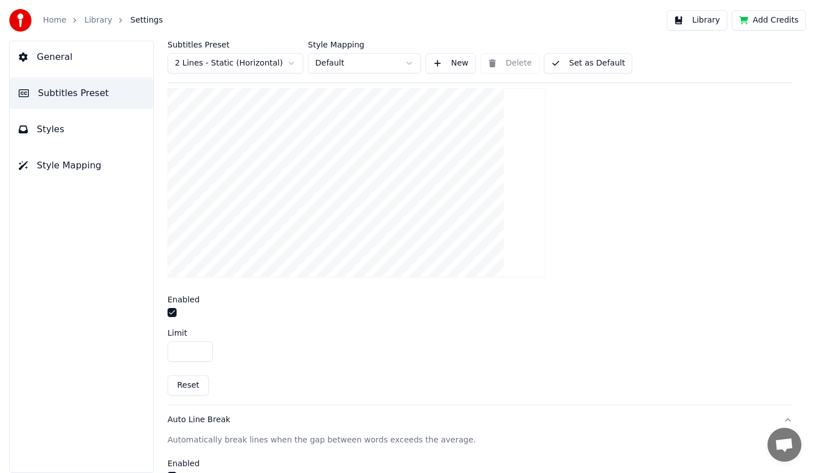
scroll to position [164, 0]
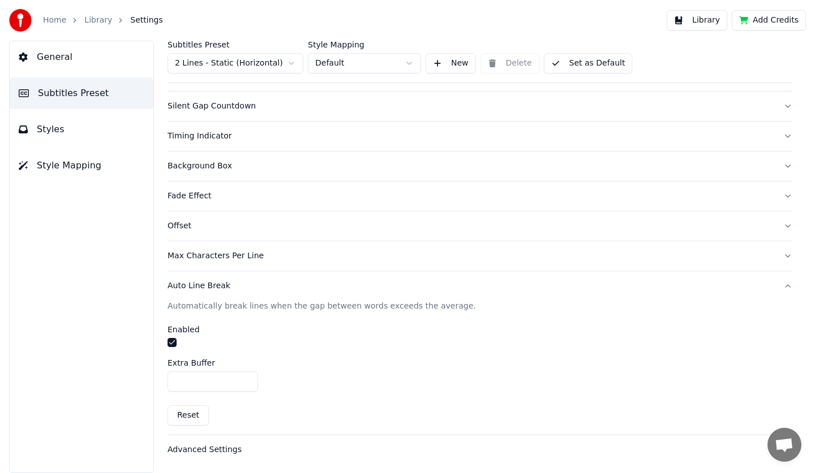
click at [346, 456] on button "Advanced Settings" at bounding box center [479, 450] width 625 height 29
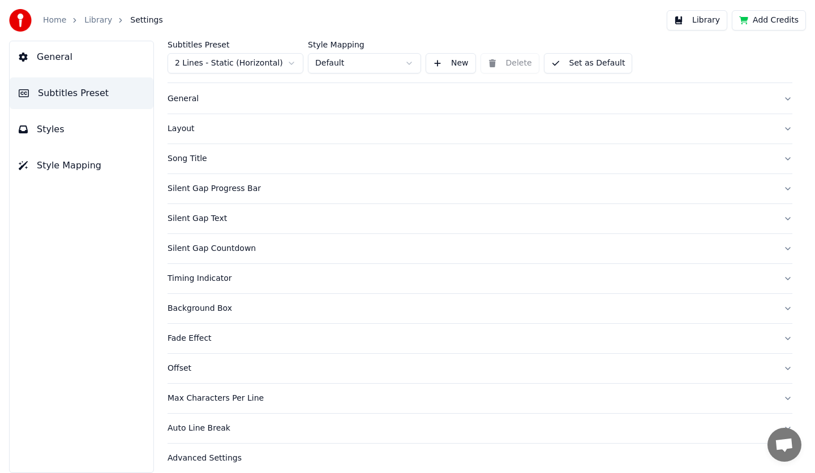
scroll to position [0, 0]
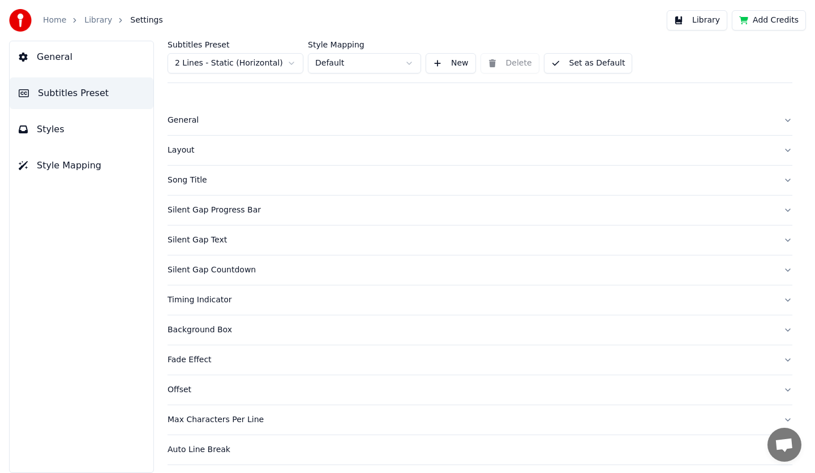
click at [212, 360] on div "Fade Effect" at bounding box center [470, 360] width 606 height 11
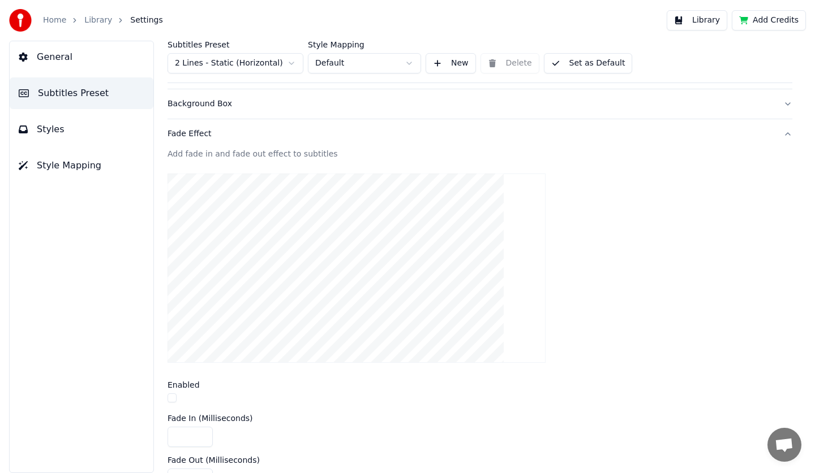
click at [171, 401] on button "button" at bounding box center [171, 398] width 9 height 9
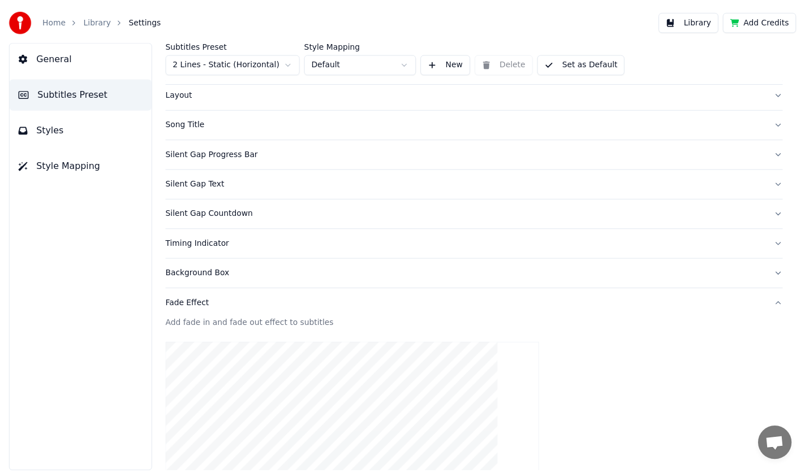
scroll to position [0, 0]
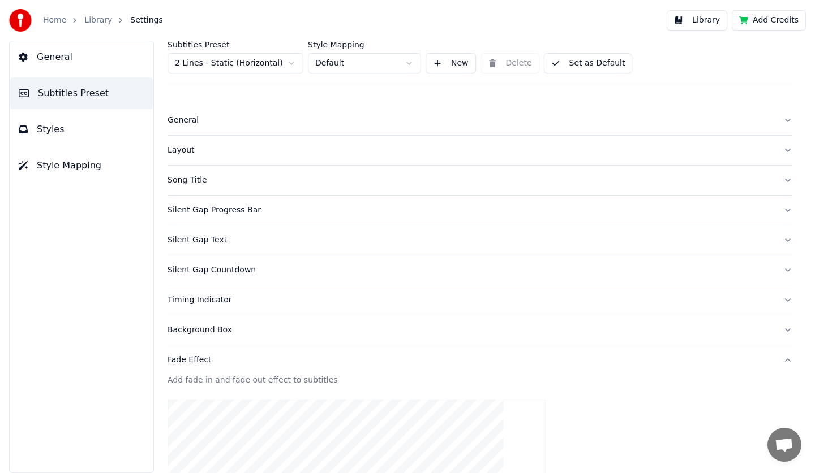
click at [587, 64] on button "Set as Default" at bounding box center [588, 63] width 89 height 20
click at [703, 16] on button "Library" at bounding box center [696, 20] width 61 height 20
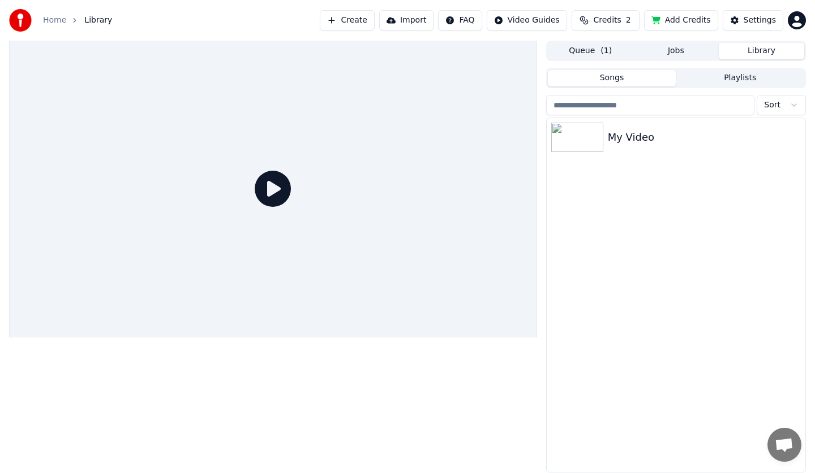
click at [279, 195] on icon at bounding box center [273, 189] width 36 height 36
click at [285, 195] on icon at bounding box center [273, 189] width 36 height 36
click at [638, 146] on div "My Video" at bounding box center [675, 137] width 259 height 38
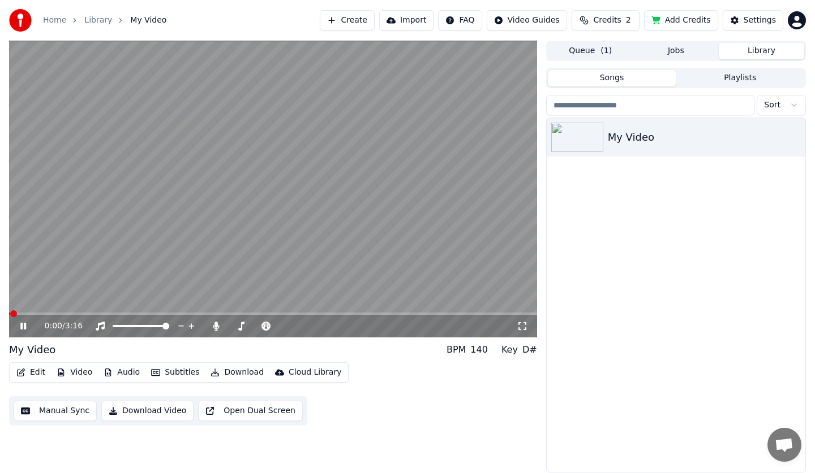
click at [521, 326] on icon at bounding box center [521, 326] width 11 height 9
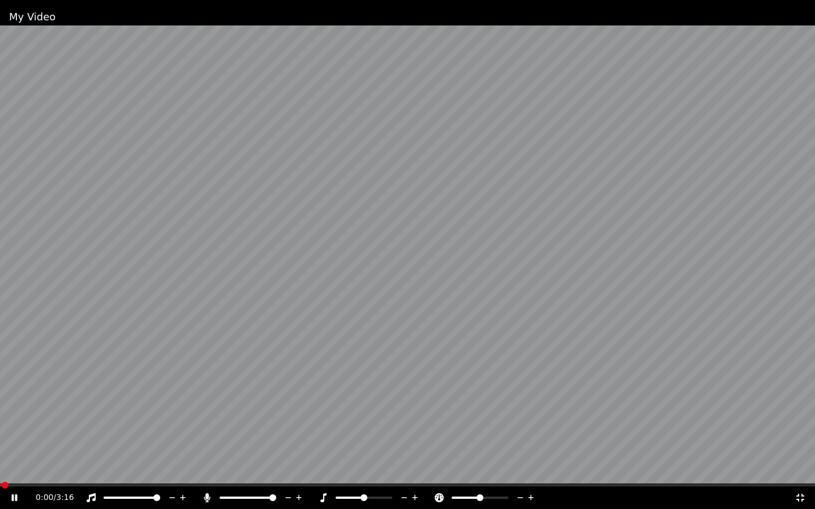
click at [12, 473] on span at bounding box center [407, 485] width 815 height 2
click at [144, 440] on video at bounding box center [407, 254] width 815 height 509
click at [345, 361] on video at bounding box center [407, 254] width 815 height 509
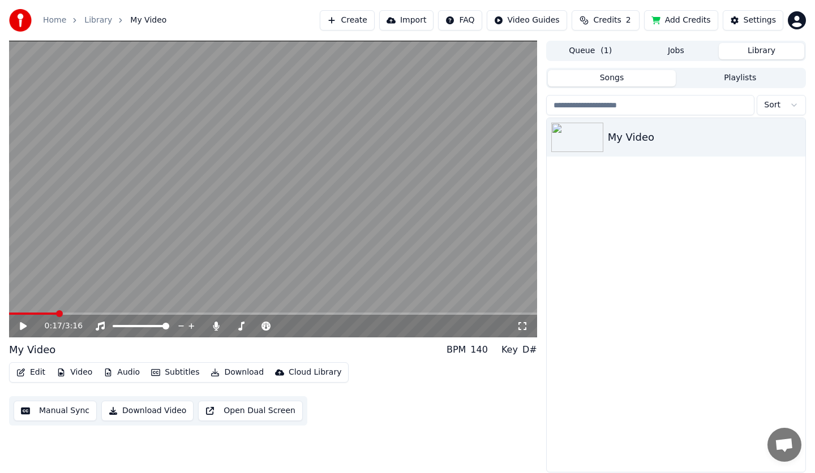
click at [519, 326] on icon at bounding box center [521, 326] width 11 height 9
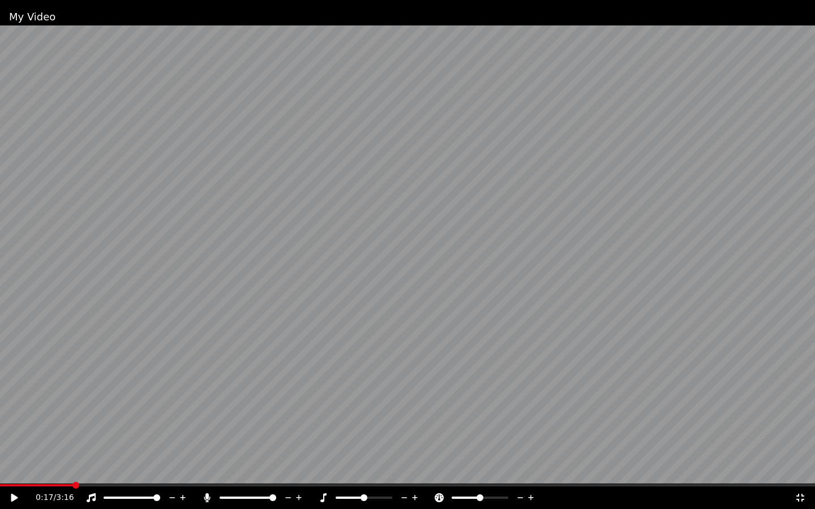
click at [566, 307] on video at bounding box center [407, 254] width 815 height 509
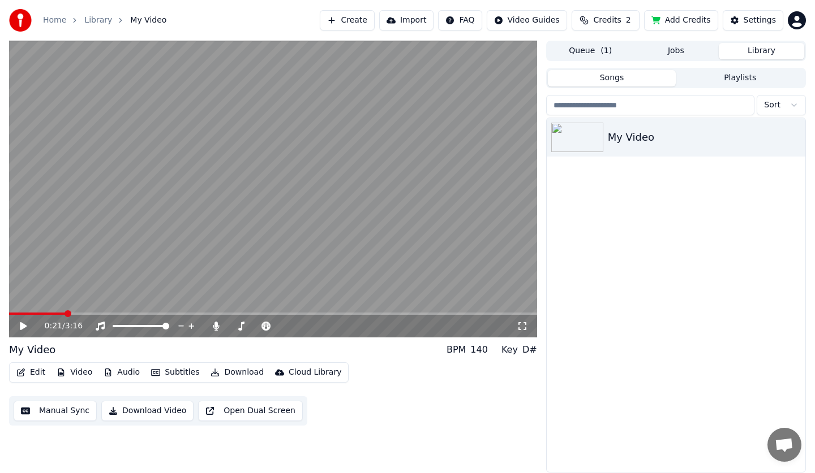
click at [518, 324] on icon at bounding box center [521, 326] width 11 height 9
click at [209, 256] on video at bounding box center [273, 189] width 528 height 297
click at [518, 328] on icon at bounding box center [522, 326] width 8 height 8
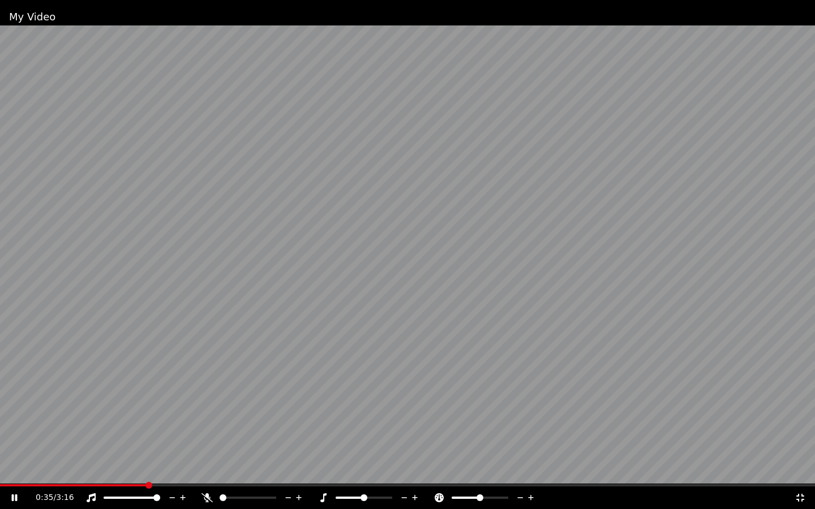
click at [436, 473] on icon at bounding box center [438, 497] width 9 height 9
drag, startPoint x: 475, startPoint y: 496, endPoint x: 455, endPoint y: 498, distance: 20.5
click at [455, 473] on div at bounding box center [490, 497] width 91 height 11
click at [457, 473] on span at bounding box center [460, 497] width 7 height 7
click at [471, 414] on video at bounding box center [407, 254] width 815 height 509
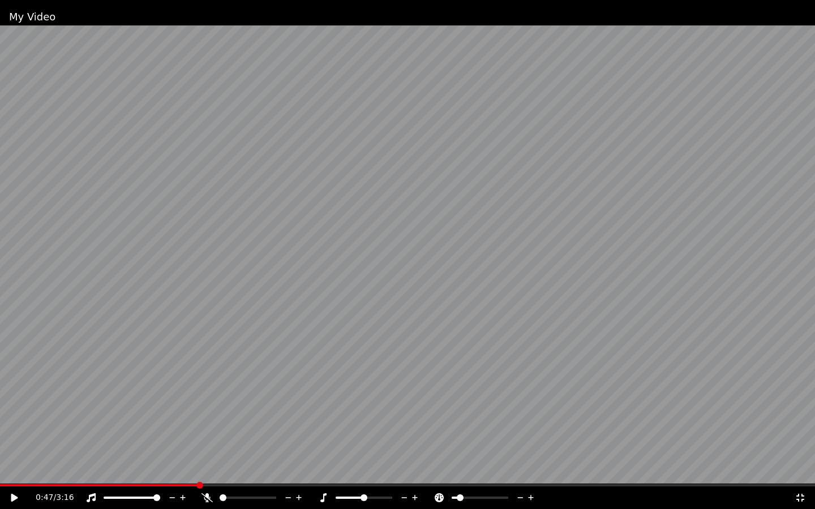
click at [502, 410] on video at bounding box center [407, 254] width 815 height 509
click at [479, 473] on span at bounding box center [478, 497] width 7 height 7
click at [799, 473] on div "0:49 / 3:16" at bounding box center [407, 498] width 815 height 23
click at [527, 243] on video at bounding box center [407, 254] width 815 height 509
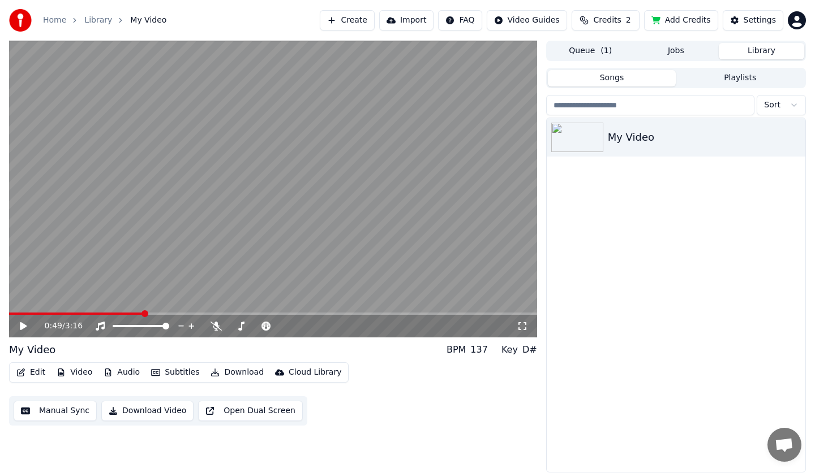
click at [398, 184] on video at bounding box center [273, 189] width 528 height 297
click at [524, 329] on icon at bounding box center [521, 326] width 11 height 9
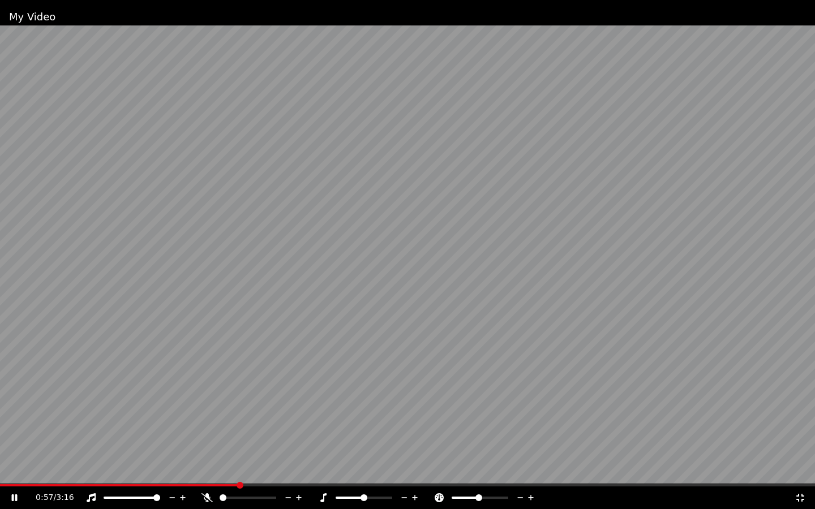
click at [801, 473] on icon at bounding box center [799, 497] width 11 height 9
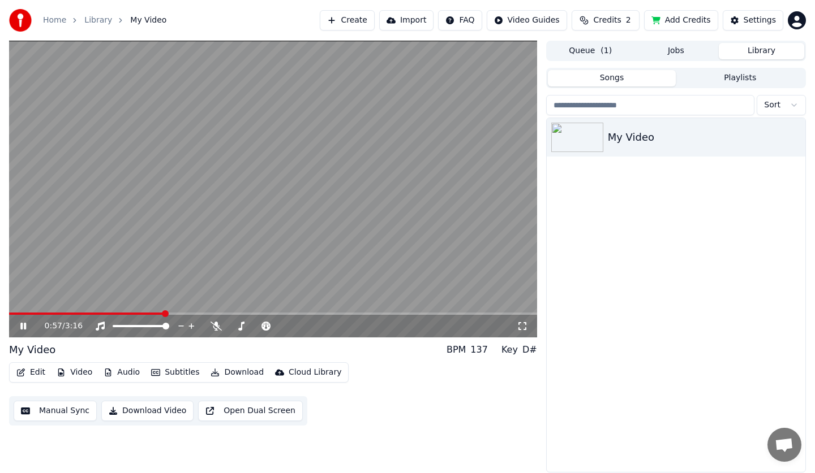
click at [331, 231] on video at bounding box center [273, 189] width 528 height 297
click at [365, 234] on video at bounding box center [273, 189] width 528 height 297
click at [219, 326] on icon at bounding box center [215, 326] width 11 height 9
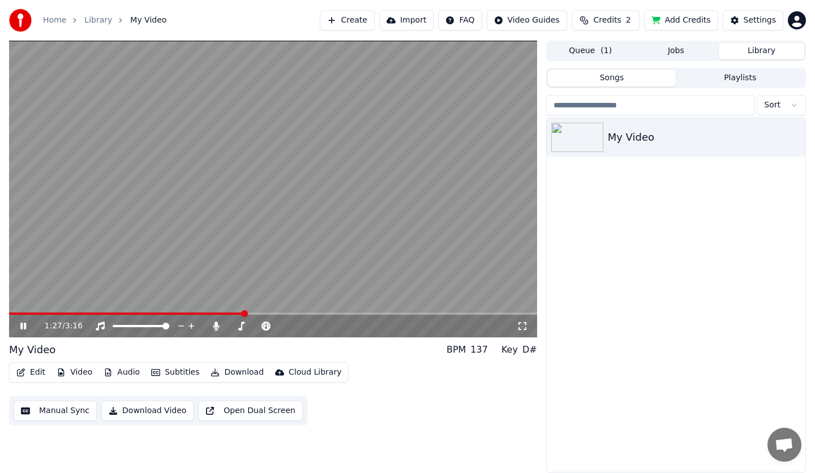
click at [268, 247] on video at bounding box center [273, 189] width 528 height 297
click at [57, 405] on button "Manual Sync" at bounding box center [55, 411] width 83 height 20
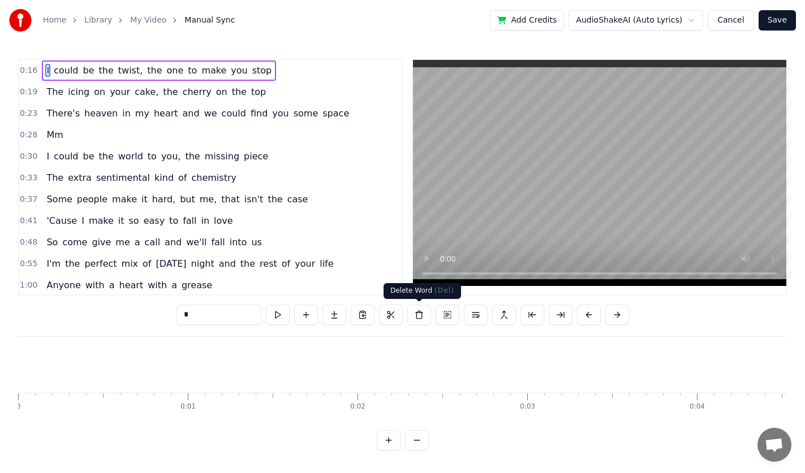
scroll to position [0, 2788]
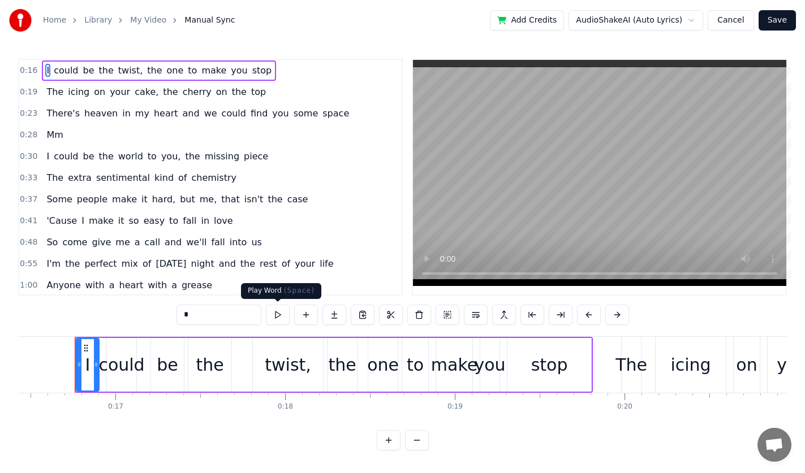
click at [271, 316] on button at bounding box center [278, 315] width 24 height 20
click at [497, 312] on button at bounding box center [504, 315] width 24 height 20
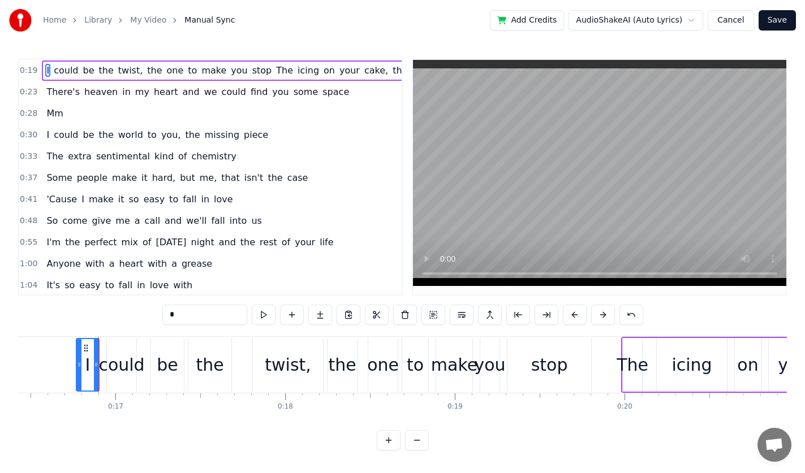
click at [497, 312] on button at bounding box center [490, 315] width 24 height 20
click at [456, 317] on button at bounding box center [462, 315] width 24 height 20
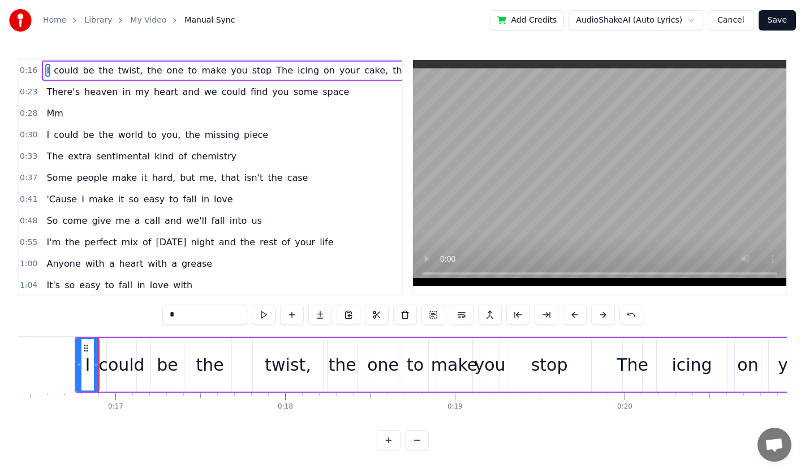
click at [507, 233] on video at bounding box center [599, 173] width 373 height 226
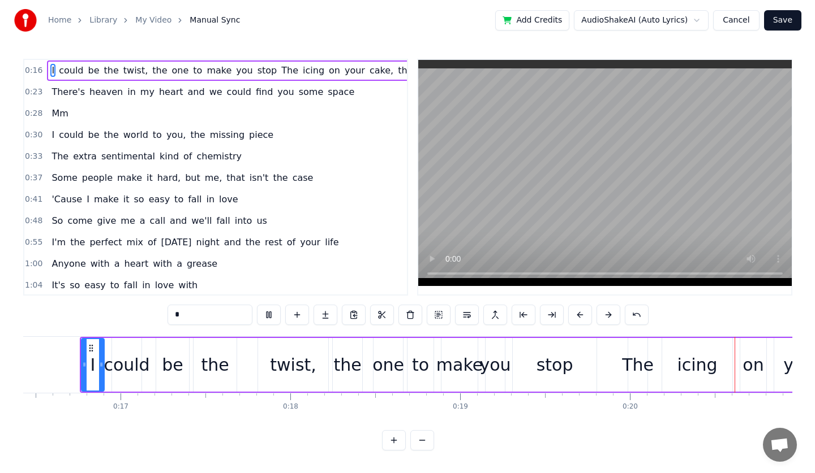
scroll to position [0, 3456]
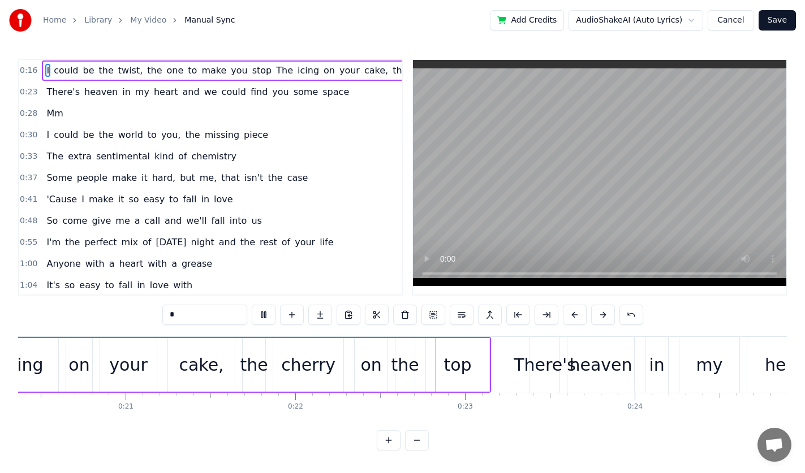
click at [140, 16] on link "My Video" at bounding box center [148, 20] width 36 height 11
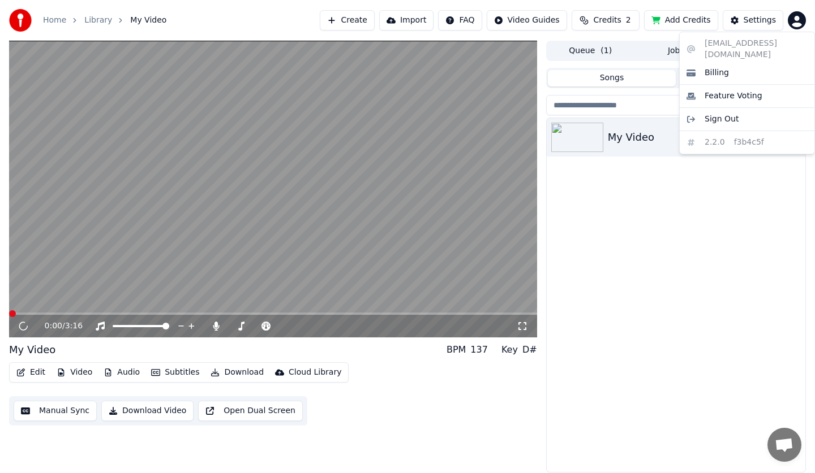
click at [798, 22] on html "Home Library My Video Create Import FAQ Video Guides Credits 2 Add Credits Sett…" at bounding box center [407, 236] width 815 height 473
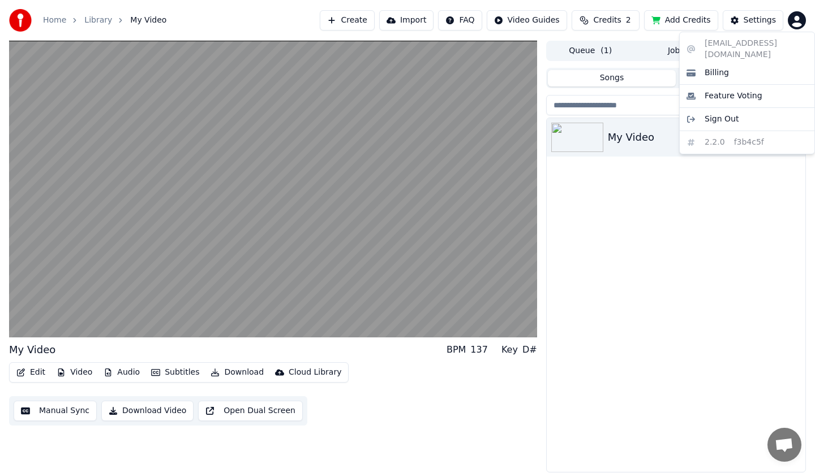
click at [612, 196] on html "Home Library My Video Create Import FAQ Video Guides Credits 2 Add Credits Sett…" at bounding box center [407, 236] width 815 height 473
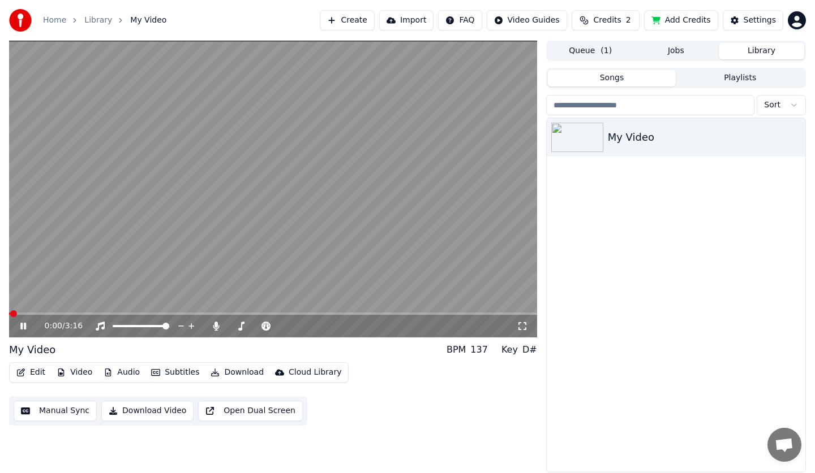
click at [216, 222] on video at bounding box center [273, 189] width 528 height 297
click at [214, 222] on video at bounding box center [273, 189] width 528 height 297
click at [217, 221] on video at bounding box center [273, 189] width 528 height 297
click at [415, 203] on video at bounding box center [273, 189] width 528 height 297
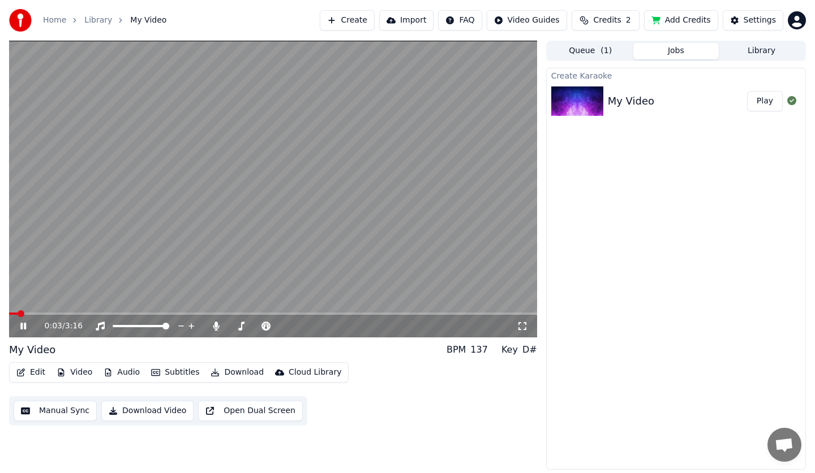
click at [675, 49] on button "Jobs" at bounding box center [675, 51] width 85 height 16
click at [579, 66] on div "Create Karaoke My Video Play" at bounding box center [676, 268] width 260 height 404
click at [584, 53] on button "Queue ( 1 )" at bounding box center [590, 51] width 85 height 16
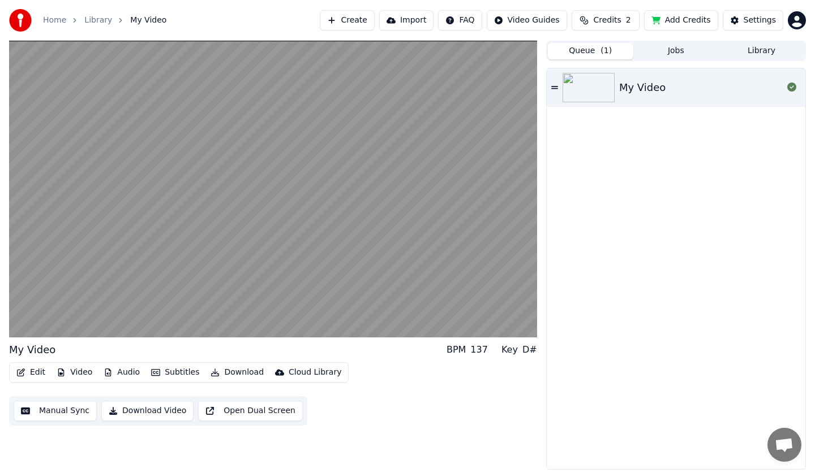
click at [621, 20] on span "Credits" at bounding box center [607, 20] width 28 height 11
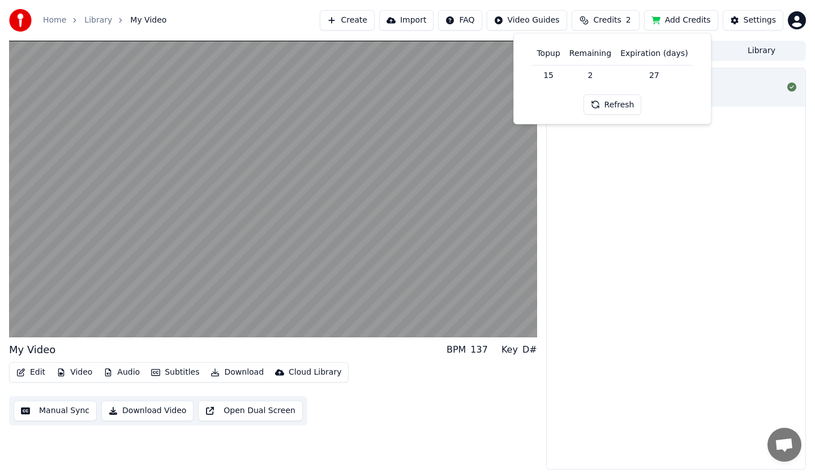
click at [621, 20] on span "Credits" at bounding box center [607, 20] width 28 height 11
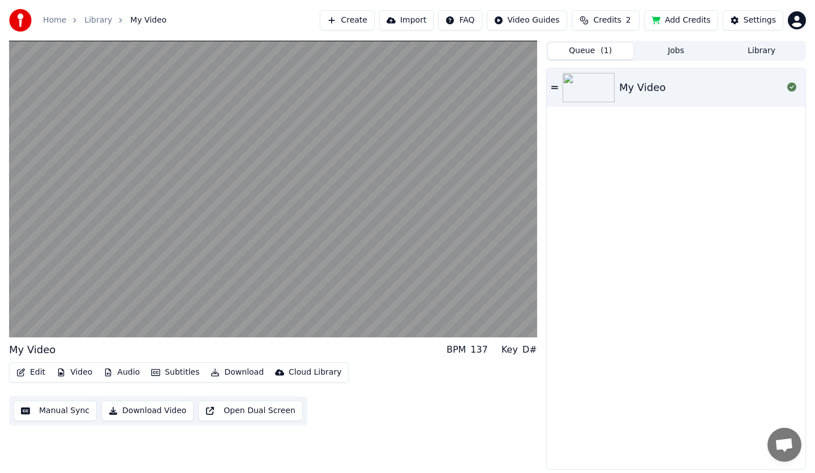
click at [673, 20] on button "Add Credits" at bounding box center [681, 20] width 74 height 20
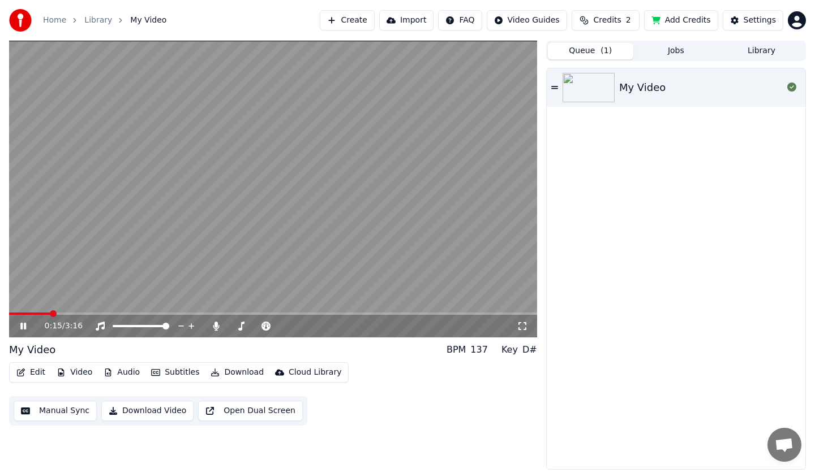
click at [368, 213] on video at bounding box center [273, 189] width 528 height 297
click at [513, 25] on html "Home Library My Video Create Import FAQ Video Guides Credits 2 Add Credits Sett…" at bounding box center [407, 236] width 815 height 473
click at [394, 225] on html "Home Library My Video Create Import FAQ Video Guides Credits 2 Add Credits Sett…" at bounding box center [407, 236] width 815 height 473
click at [628, 176] on div "My Video" at bounding box center [675, 268] width 259 height 401
click at [367, 182] on video at bounding box center [273, 189] width 528 height 297
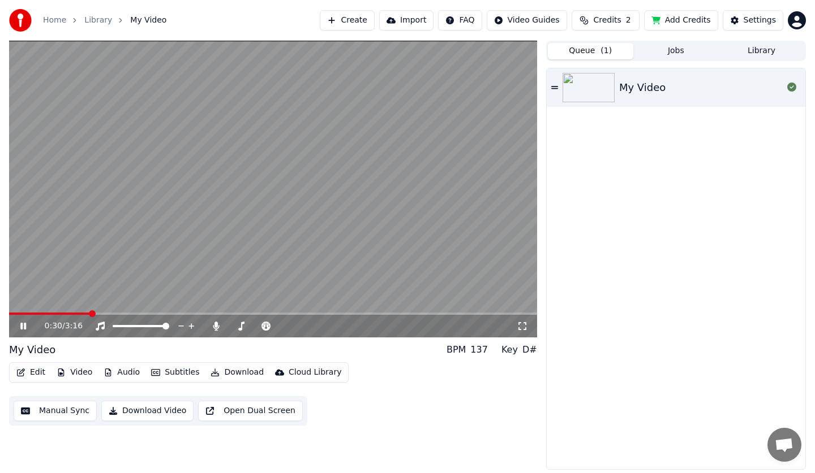
click at [523, 325] on icon at bounding box center [521, 326] width 11 height 9
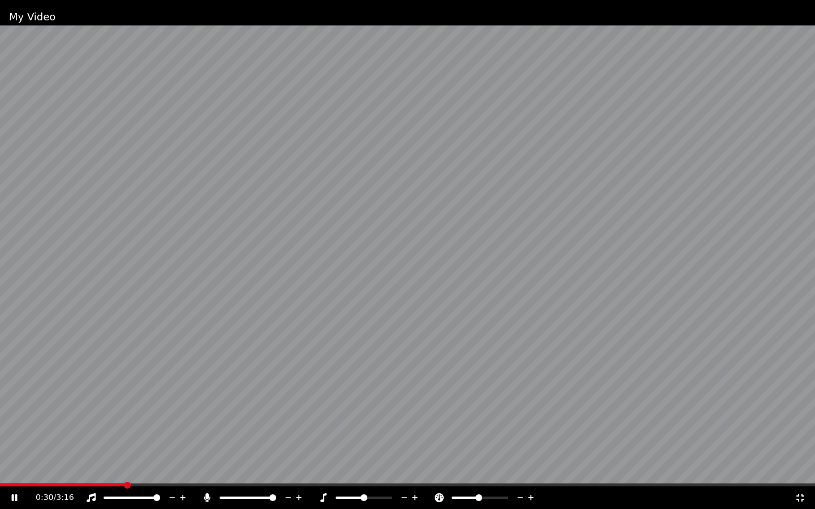
click at [554, 305] on video at bounding box center [407, 254] width 815 height 509
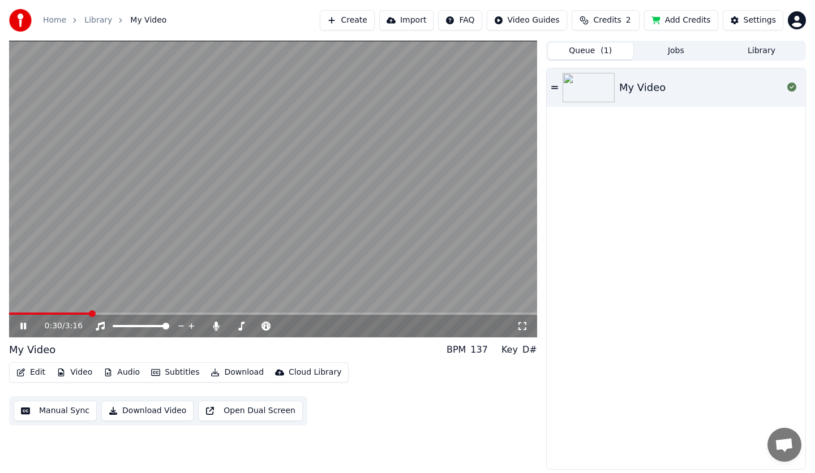
click at [302, 203] on video at bounding box center [273, 189] width 528 height 297
click at [36, 374] on button "Edit" at bounding box center [31, 373] width 38 height 16
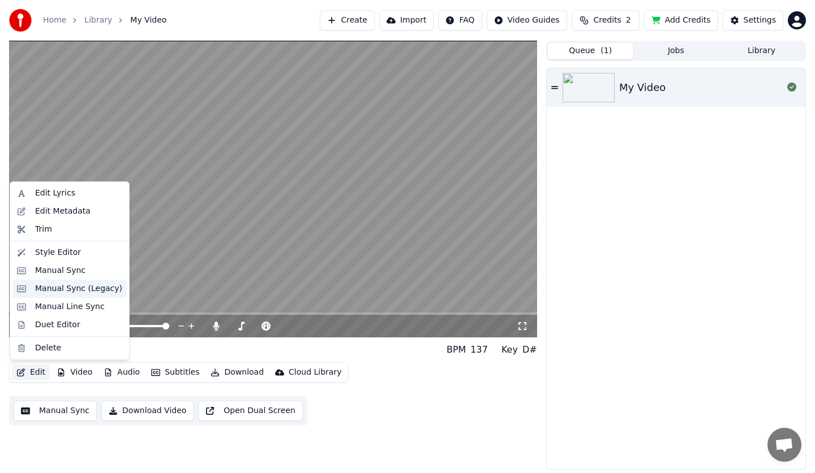
click at [93, 291] on div "Manual Sync (Legacy)" at bounding box center [78, 288] width 87 height 11
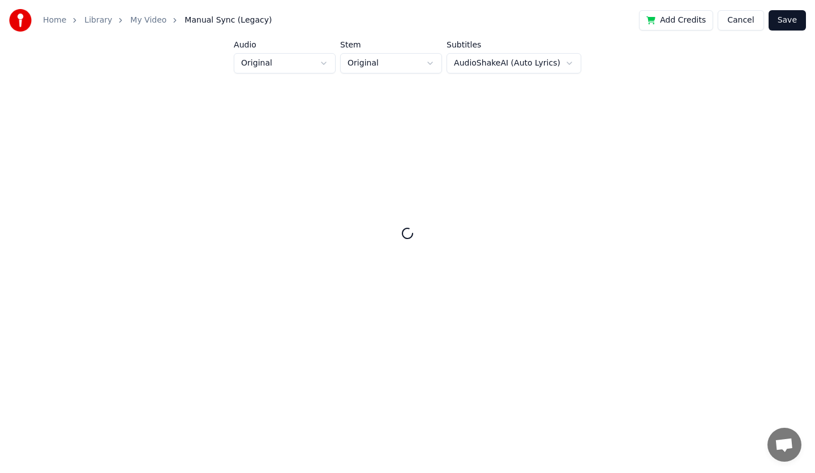
click at [299, 69] on html "Home Library My Video Manual Sync (Legacy) Add Credits Cancel Save Audio Origin…" at bounding box center [407, 197] width 815 height 394
click at [377, 67] on html "Home Library My Video Manual Sync (Legacy) Add Credits Cancel Save Audio Origin…" at bounding box center [407, 197] width 815 height 394
click at [145, 19] on link "My Video" at bounding box center [148, 20] width 36 height 11
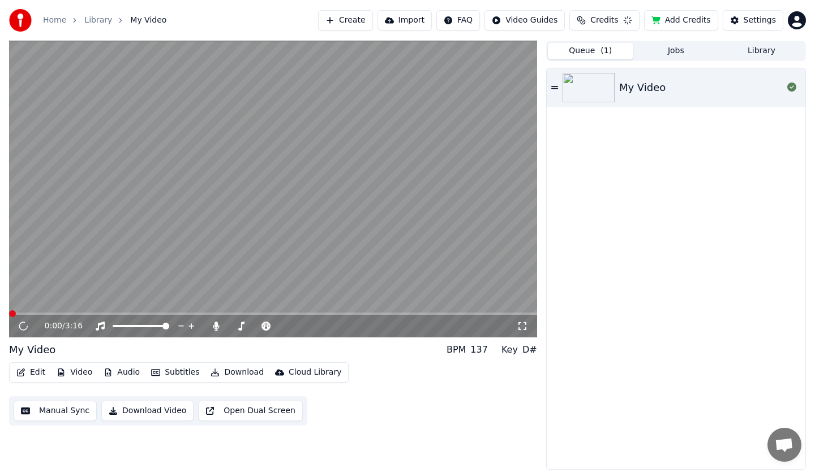
click at [33, 380] on button "Edit" at bounding box center [31, 373] width 38 height 16
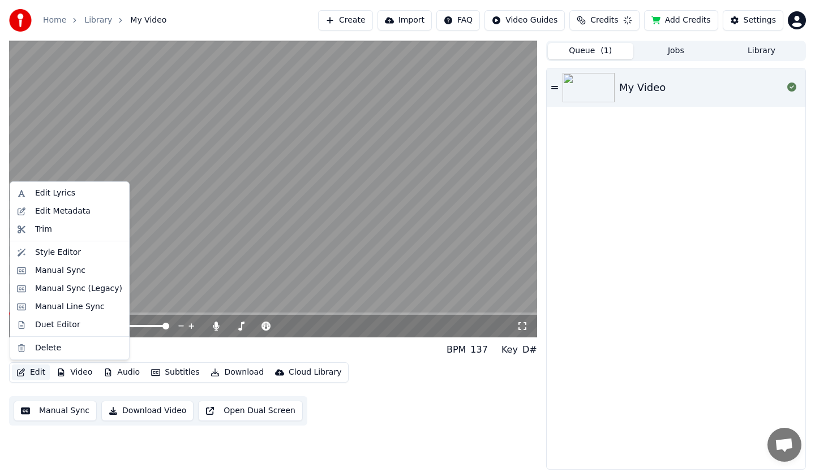
click at [33, 373] on button "Edit" at bounding box center [31, 373] width 38 height 16
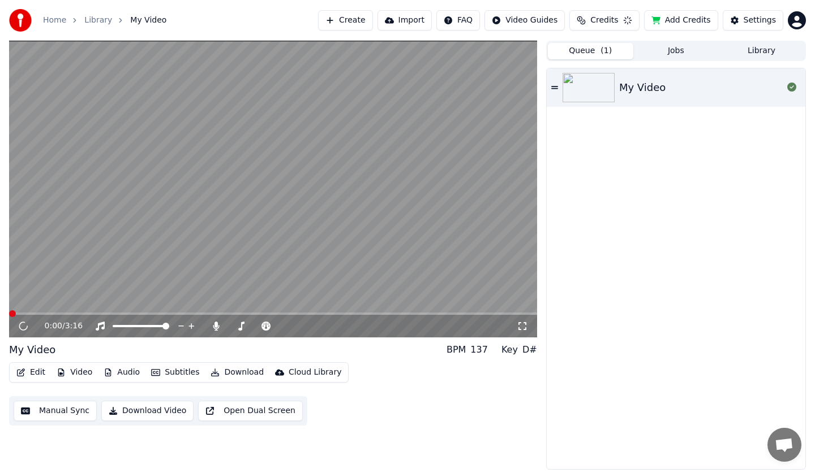
click at [33, 373] on button "Edit" at bounding box center [31, 373] width 38 height 16
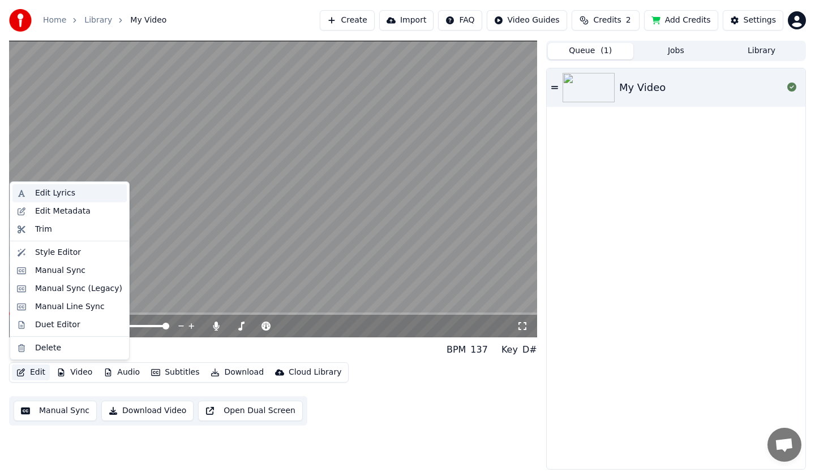
click at [76, 192] on div "Edit Lyrics" at bounding box center [78, 193] width 87 height 11
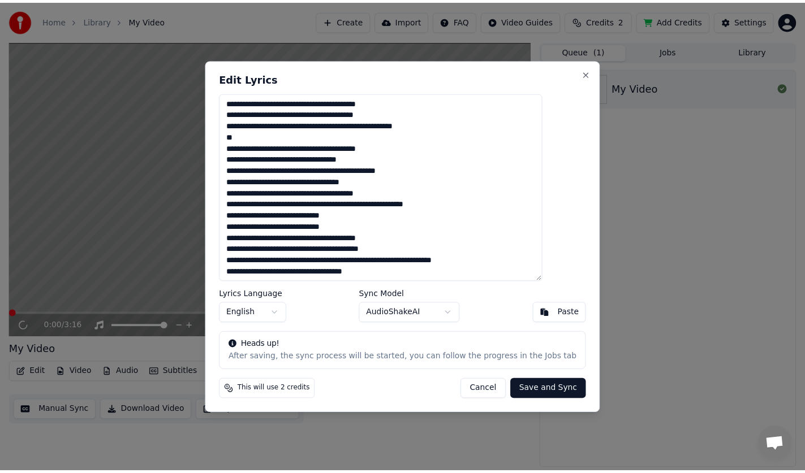
scroll to position [183, 0]
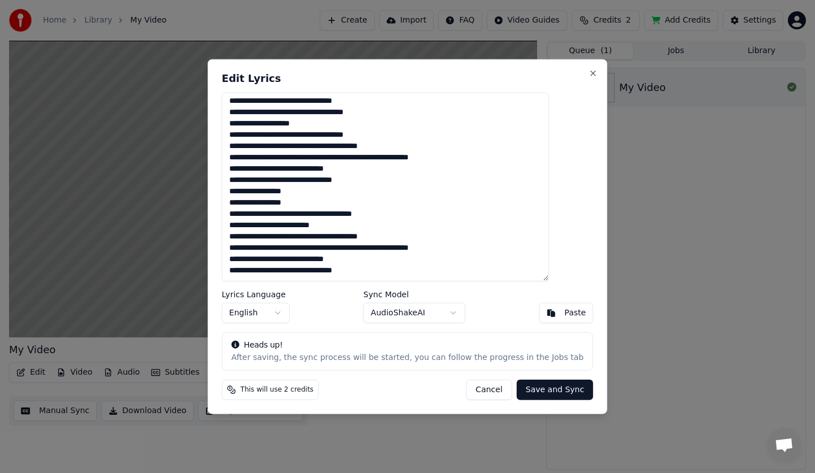
click at [468, 393] on button "Cancel" at bounding box center [489, 390] width 46 height 20
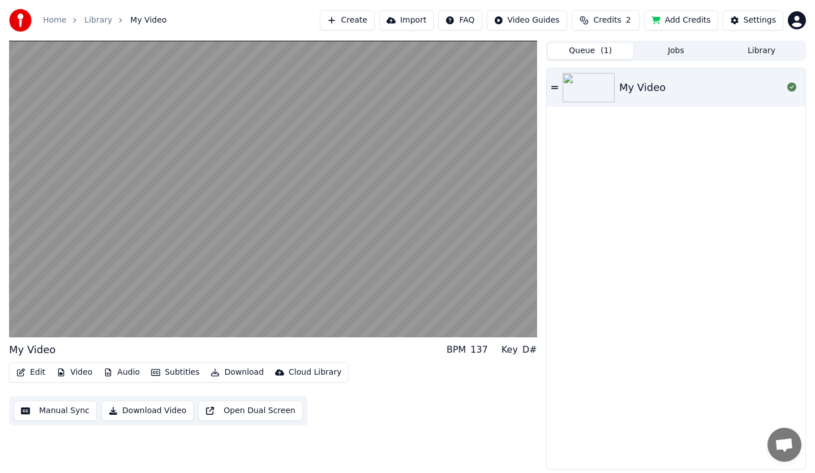
click at [31, 377] on button "Edit" at bounding box center [31, 373] width 38 height 16
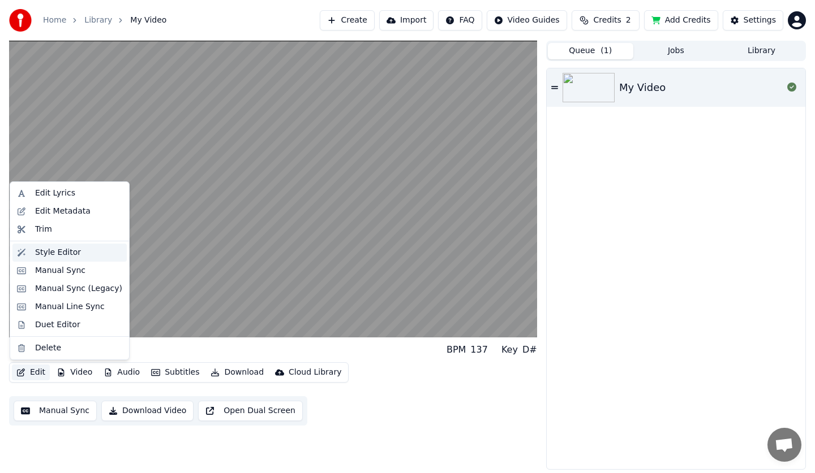
click at [81, 257] on div "Style Editor" at bounding box center [78, 252] width 87 height 11
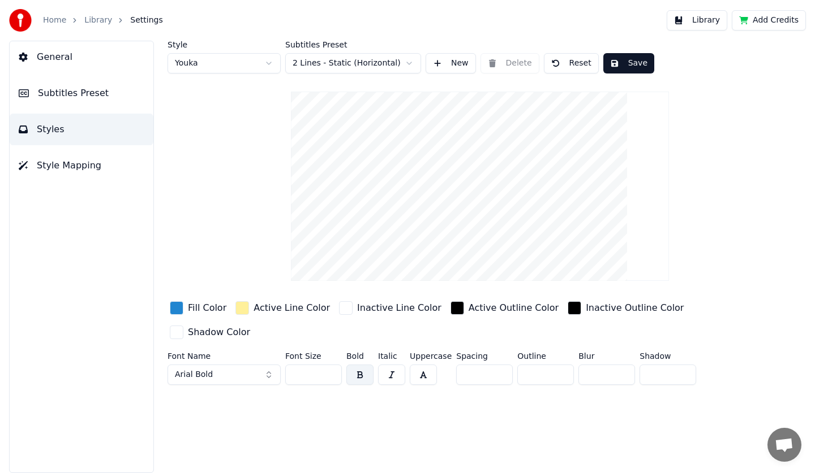
click at [331, 365] on input "**" at bounding box center [313, 375] width 57 height 20
click at [331, 365] on input "***" at bounding box center [313, 375] width 57 height 20
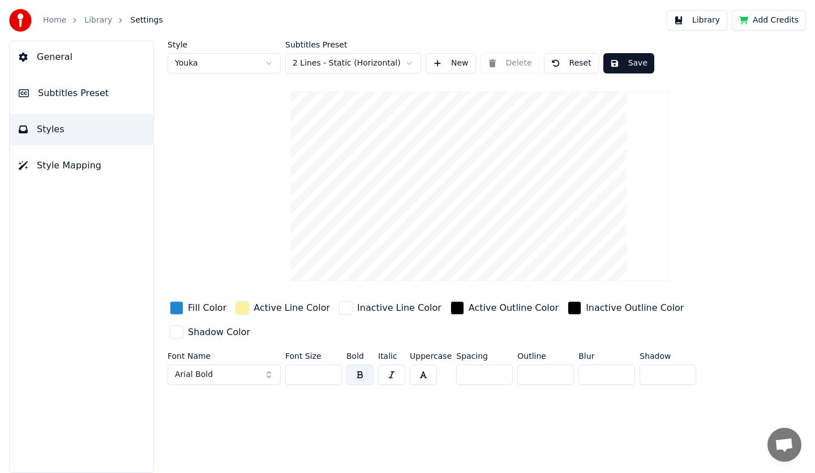
click at [330, 365] on input "***" at bounding box center [313, 375] width 57 height 20
click at [330, 365] on input "**" at bounding box center [313, 375] width 57 height 20
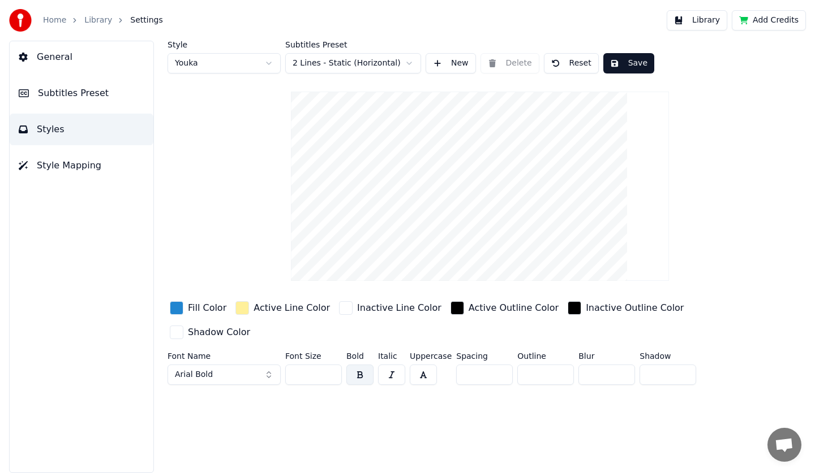
click at [330, 365] on input "**" at bounding box center [313, 375] width 57 height 20
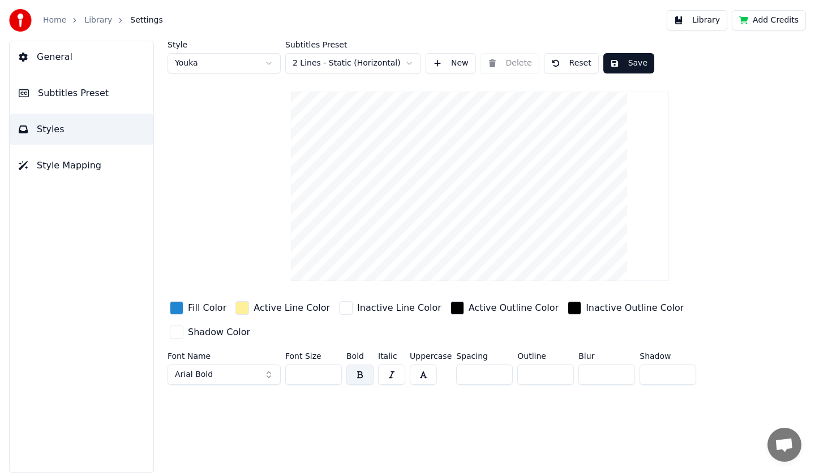
click at [330, 365] on input "**" at bounding box center [313, 375] width 57 height 20
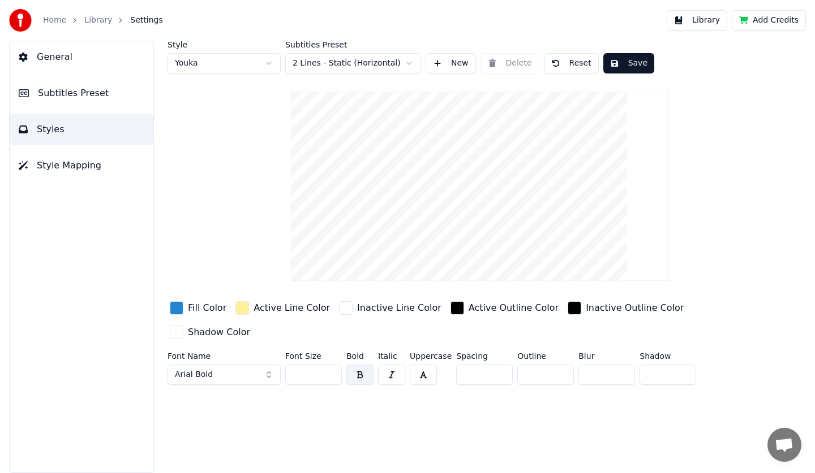
click at [330, 365] on input "**" at bounding box center [313, 375] width 57 height 20
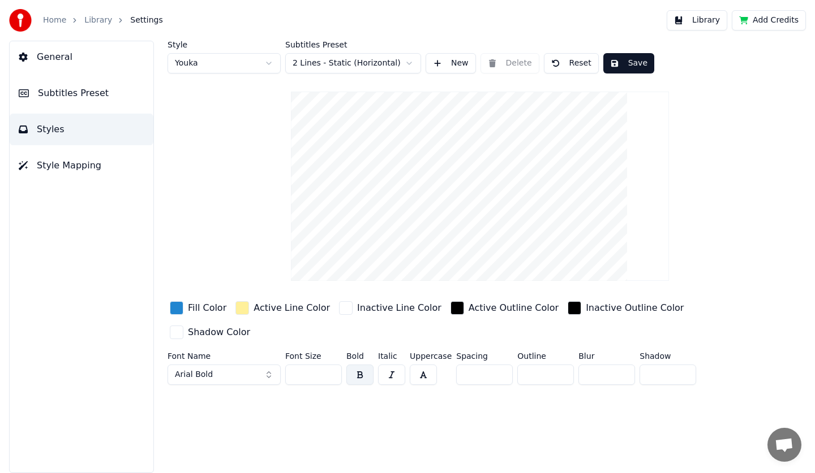
type input "**"
click at [330, 365] on input "**" at bounding box center [313, 375] width 57 height 20
click at [613, 61] on button "Save" at bounding box center [628, 63] width 51 height 20
click at [624, 60] on button "Save" at bounding box center [628, 63] width 51 height 20
click at [637, 64] on button "Done" at bounding box center [629, 63] width 53 height 20
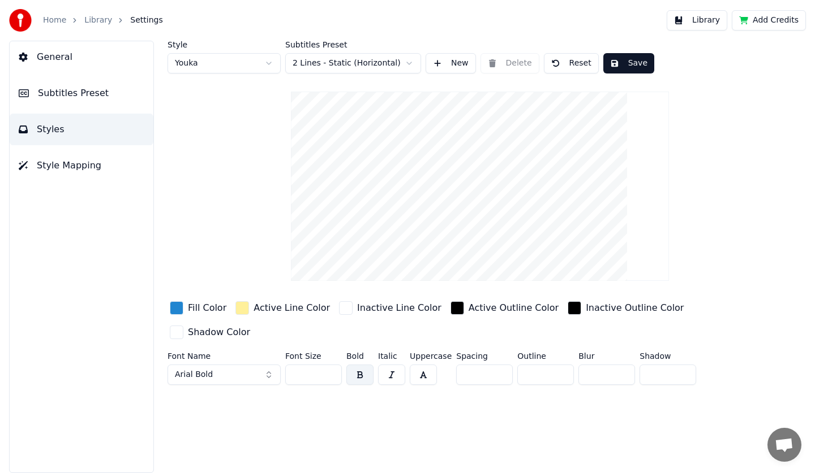
click at [706, 21] on button "Library" at bounding box center [696, 20] width 61 height 20
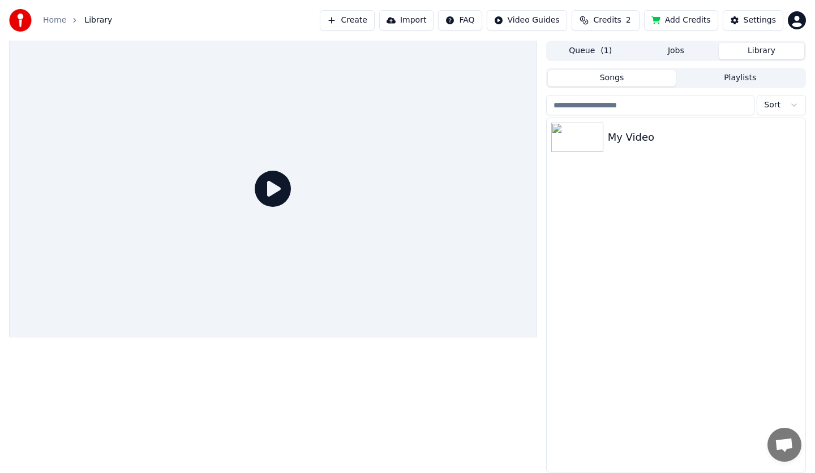
click at [275, 192] on icon at bounding box center [273, 189] width 36 height 36
click at [280, 187] on icon at bounding box center [273, 189] width 36 height 36
drag, startPoint x: 300, startPoint y: 195, endPoint x: 303, endPoint y: 201, distance: 6.8
click at [303, 201] on div at bounding box center [273, 189] width 528 height 297
click at [270, 152] on div at bounding box center [273, 189] width 528 height 297
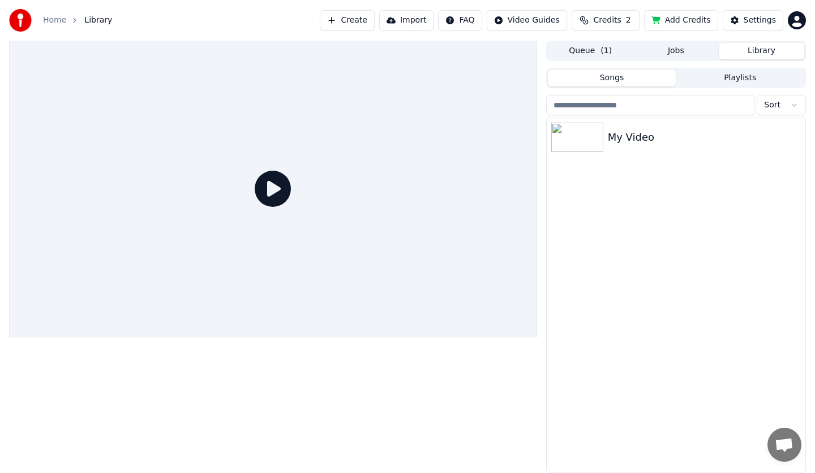
click at [270, 182] on icon at bounding box center [273, 189] width 36 height 36
click at [283, 196] on icon at bounding box center [273, 189] width 36 height 36
click at [255, 175] on icon at bounding box center [273, 189] width 36 height 36
click at [273, 192] on icon at bounding box center [273, 189] width 36 height 36
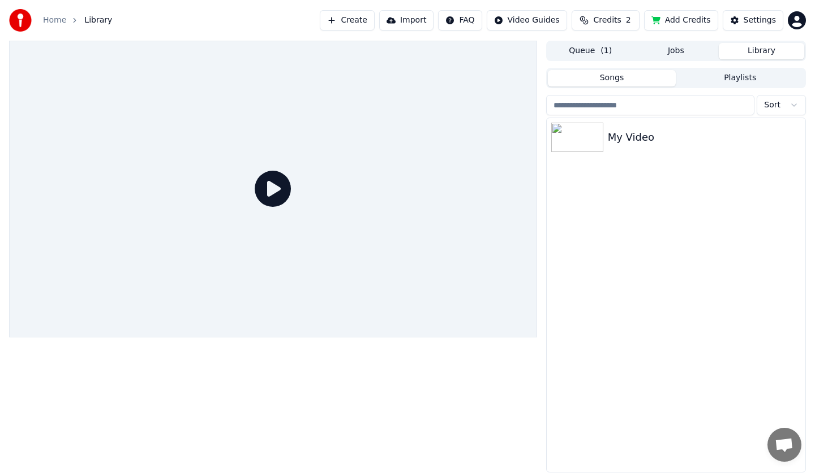
click at [300, 195] on div at bounding box center [273, 189] width 528 height 297
click at [270, 178] on icon at bounding box center [273, 189] width 36 height 36
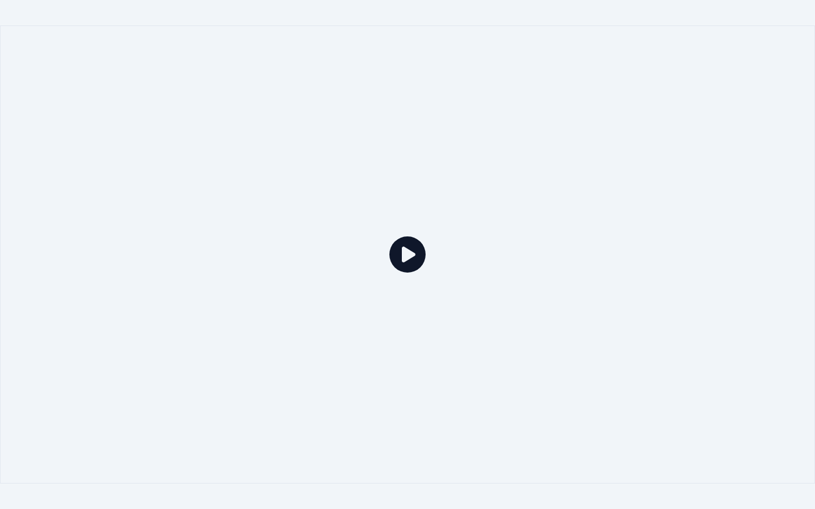
click at [520, 158] on div at bounding box center [407, 254] width 815 height 458
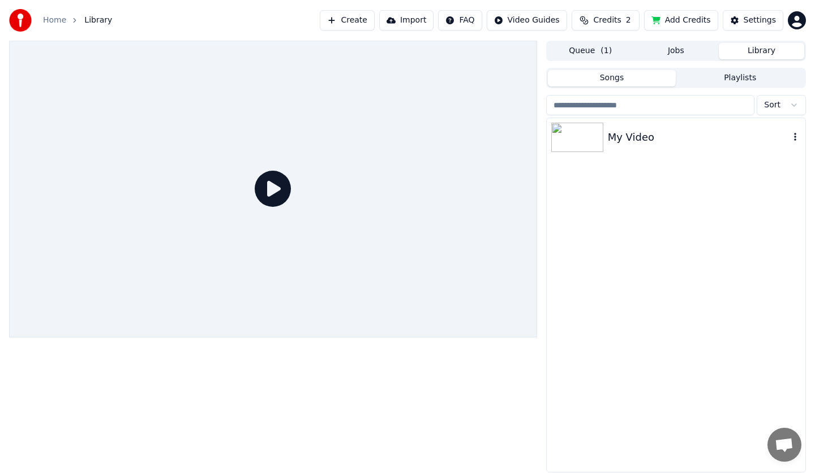
click at [584, 148] on img at bounding box center [577, 137] width 52 height 29
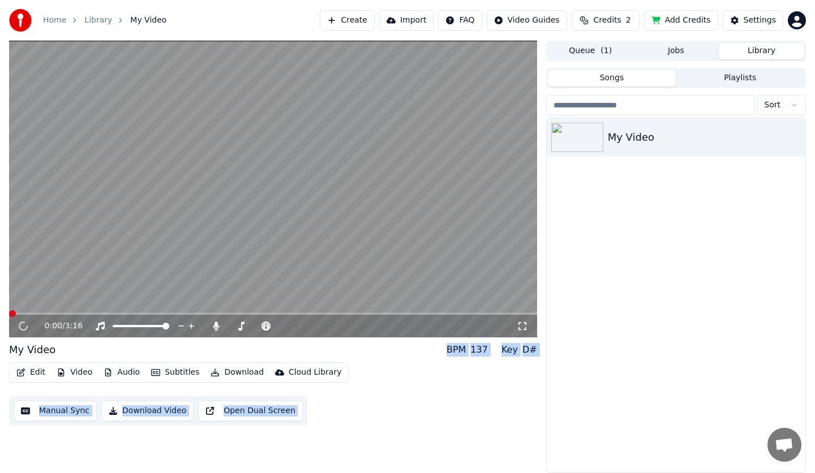
click at [416, 178] on video at bounding box center [273, 189] width 528 height 297
click at [96, 315] on span at bounding box center [273, 314] width 528 height 2
click at [324, 315] on span at bounding box center [273, 314] width 528 height 2
click at [379, 196] on video at bounding box center [273, 189] width 528 height 297
click at [89, 20] on link "Library" at bounding box center [98, 20] width 28 height 11
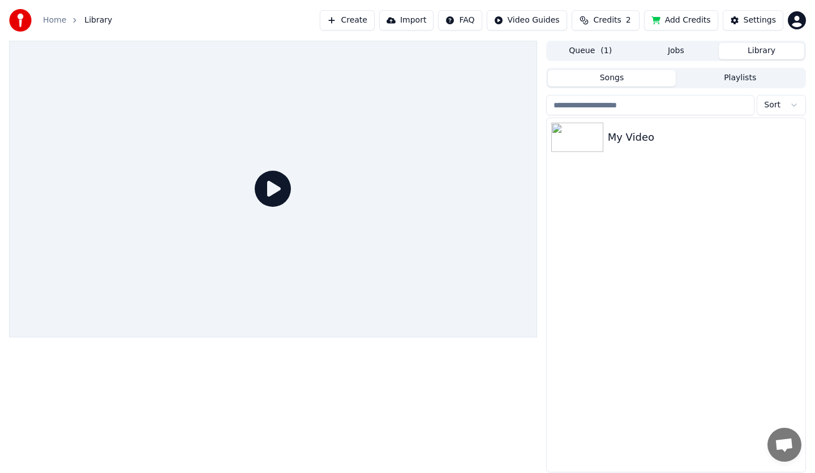
click at [33, 12] on div at bounding box center [23, 20] width 29 height 23
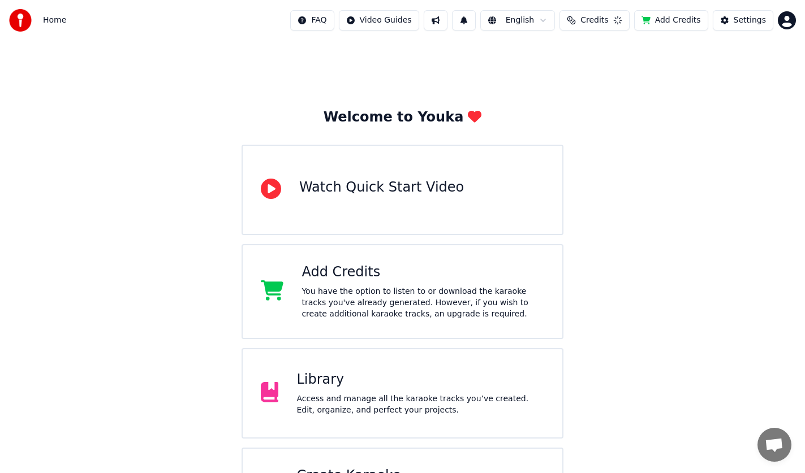
click at [53, 21] on span "Home" at bounding box center [54, 20] width 23 height 11
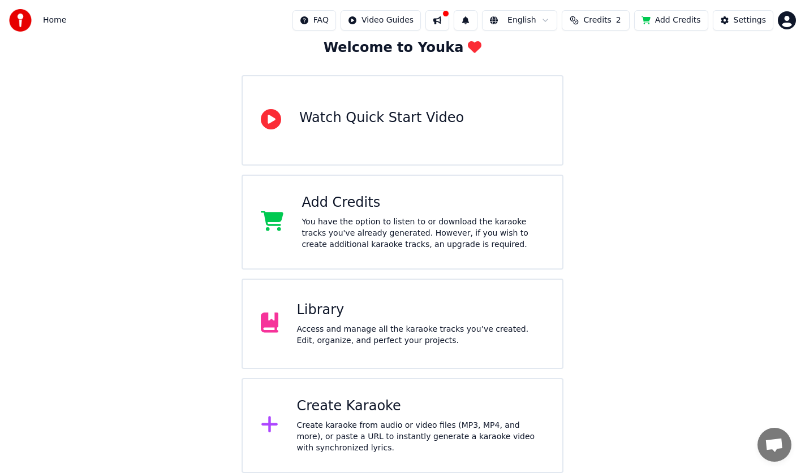
click at [425, 439] on div "Create karaoke from audio or video files (MP3, MP4, and more), or paste a URL t…" at bounding box center [420, 437] width 248 height 34
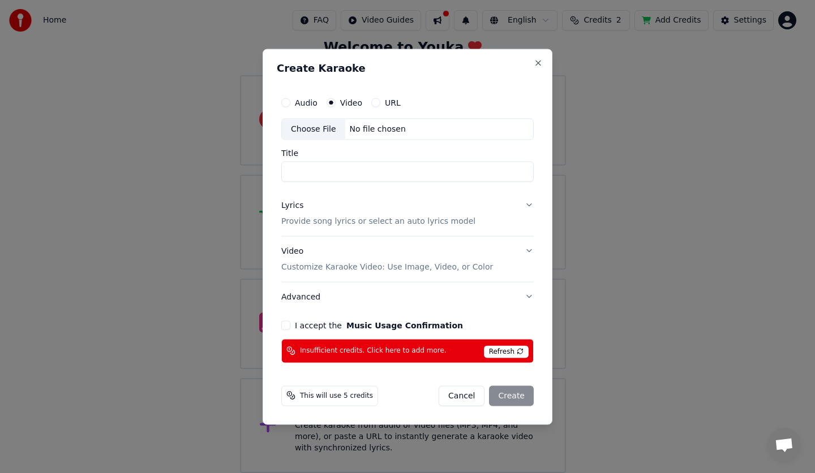
click at [502, 350] on span "Refresh" at bounding box center [506, 352] width 45 height 12
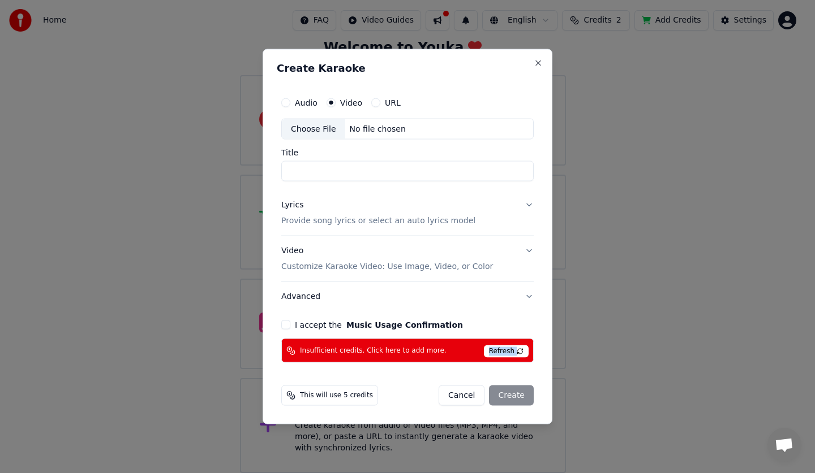
click at [502, 350] on span "Refresh" at bounding box center [506, 352] width 45 height 12
click at [519, 352] on span "Refresh" at bounding box center [506, 352] width 45 height 12
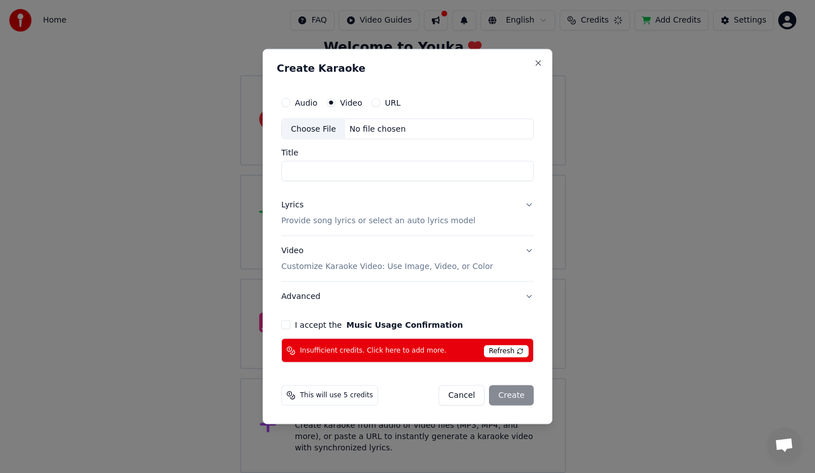
click at [519, 352] on span "Refresh" at bounding box center [506, 352] width 45 height 12
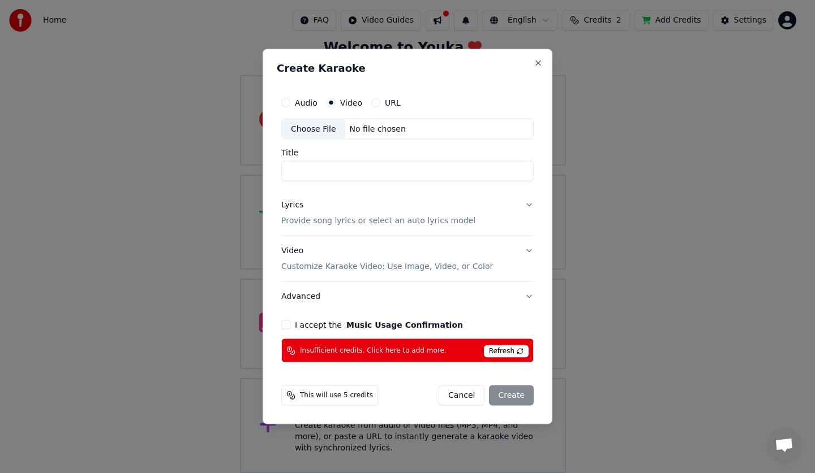
click at [275, 322] on div "Create Karaoke Audio Video URL Choose File No file chosen Title Lyrics Provide …" at bounding box center [407, 237] width 290 height 376
click at [292, 325] on div "I accept the Music Usage Confirmation" at bounding box center [407, 325] width 252 height 9
click at [280, 324] on div "Audio Video URL Choose File No file chosen Title Lyrics Provide song lyrics or …" at bounding box center [407, 227] width 261 height 281
click at [279, 324] on div "Audio Video URL Choose File No file chosen Title Lyrics Provide song lyrics or …" at bounding box center [407, 227] width 261 height 281
click at [288, 325] on button "I accept the Music Usage Confirmation" at bounding box center [285, 325] width 9 height 9
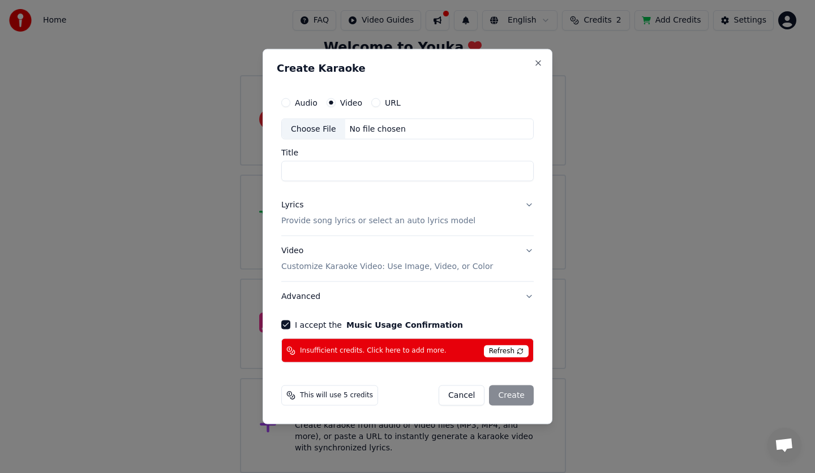
click at [288, 325] on button "I accept the Music Usage Confirmation" at bounding box center [285, 325] width 9 height 9
click at [339, 406] on div "This will use 5 credits" at bounding box center [329, 396] width 97 height 20
click at [324, 398] on span "This will use 5 credits" at bounding box center [336, 395] width 73 height 9
click at [331, 394] on span "This will use 5 credits" at bounding box center [336, 395] width 73 height 9
click at [462, 398] on button "Cancel" at bounding box center [461, 396] width 46 height 20
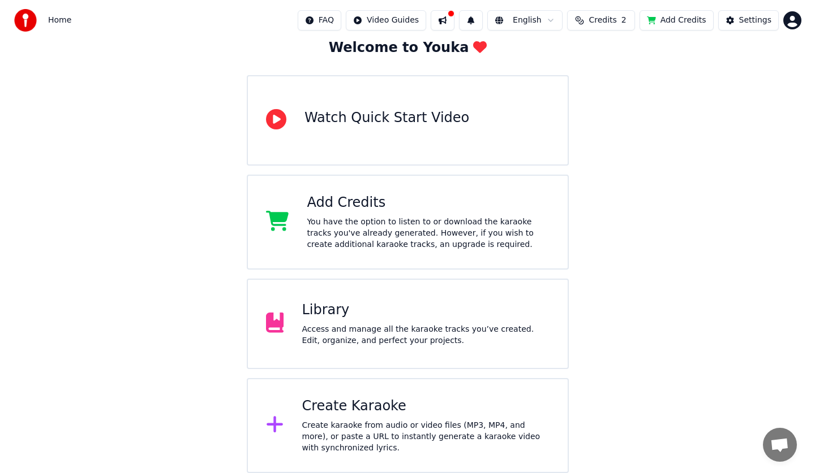
scroll to position [0, 0]
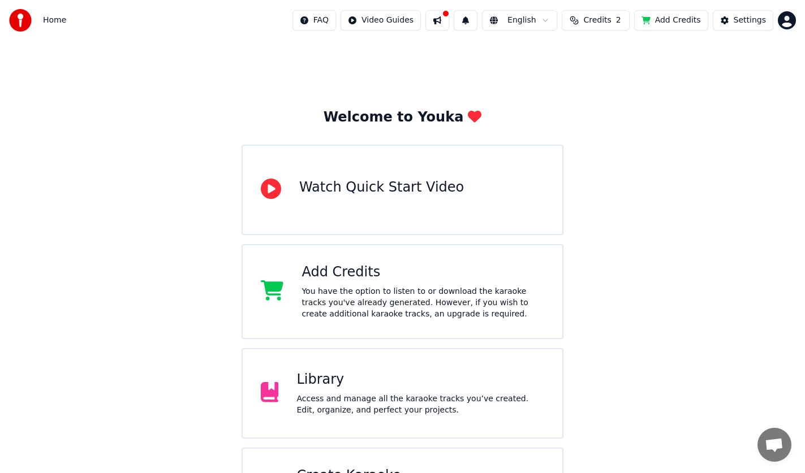
click at [384, 204] on div "Watch Quick Start Video" at bounding box center [403, 190] width 322 height 91
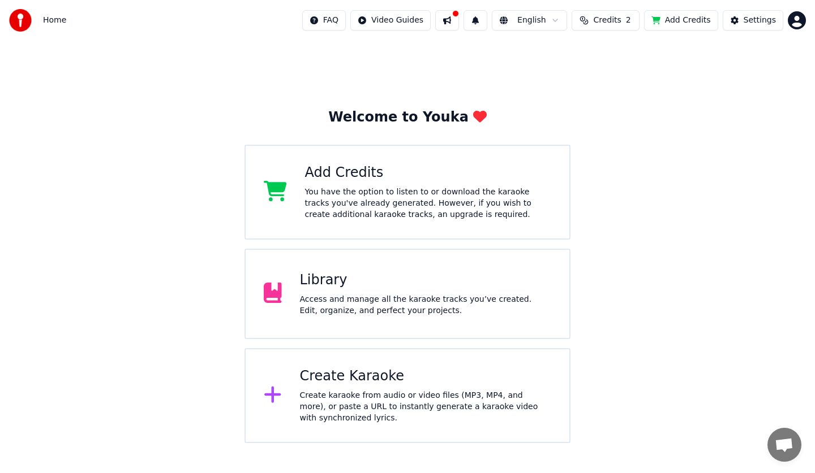
click at [806, 19] on div "Home FAQ Video Guides English Credits 2 Add Credits Settings" at bounding box center [407, 20] width 815 height 41
click at [798, 20] on html "Home FAQ Video Guides English Credits 2 Add Credits Settings Welcome to Youka A…" at bounding box center [407, 222] width 815 height 444
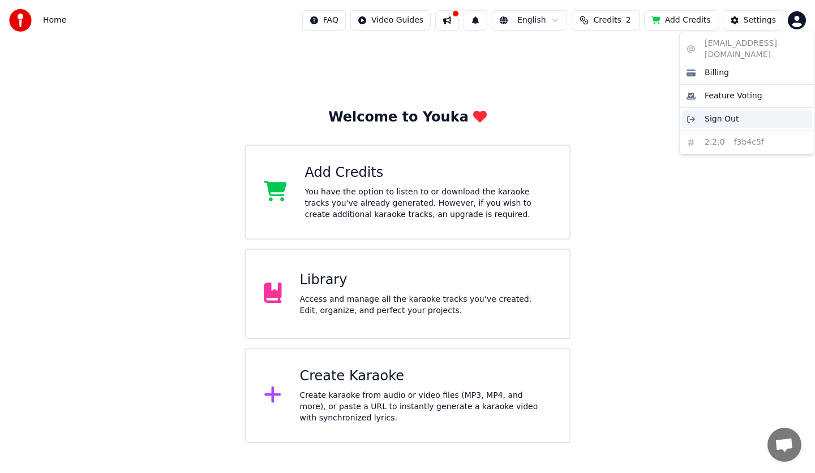
click at [739, 110] on div "Sign Out" at bounding box center [747, 119] width 130 height 18
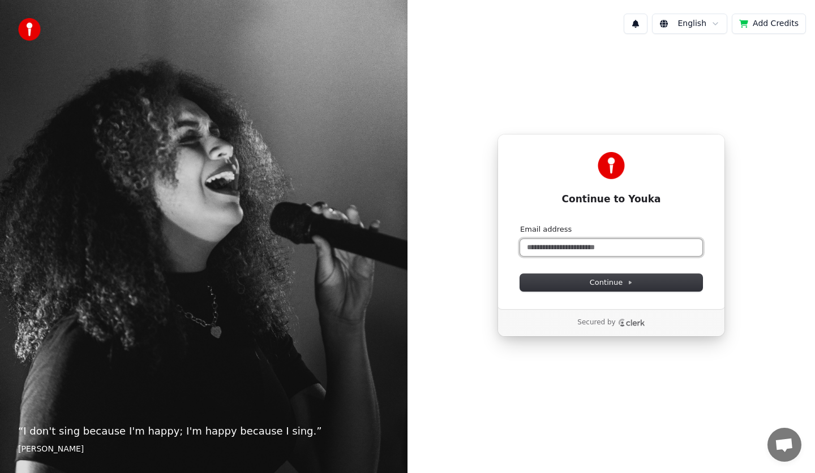
click at [567, 244] on input "Email address" at bounding box center [611, 247] width 182 height 17
click at [520, 225] on button "submit" at bounding box center [520, 225] width 0 height 0
type input "**********"
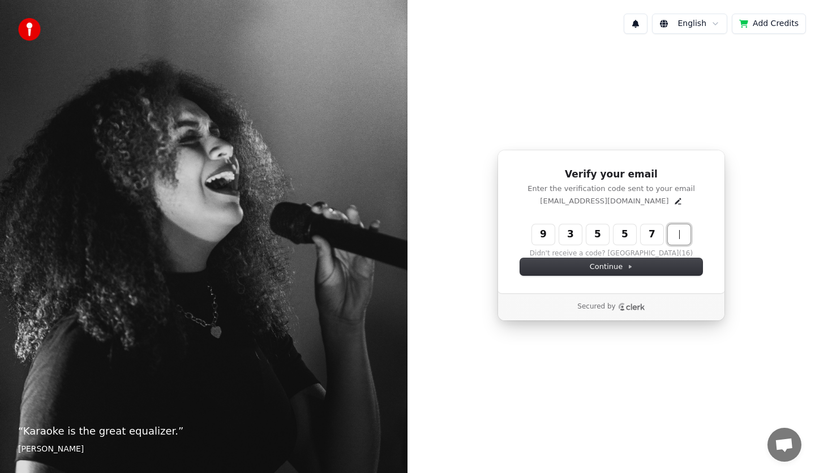
type input "******"
